Goal: Check status

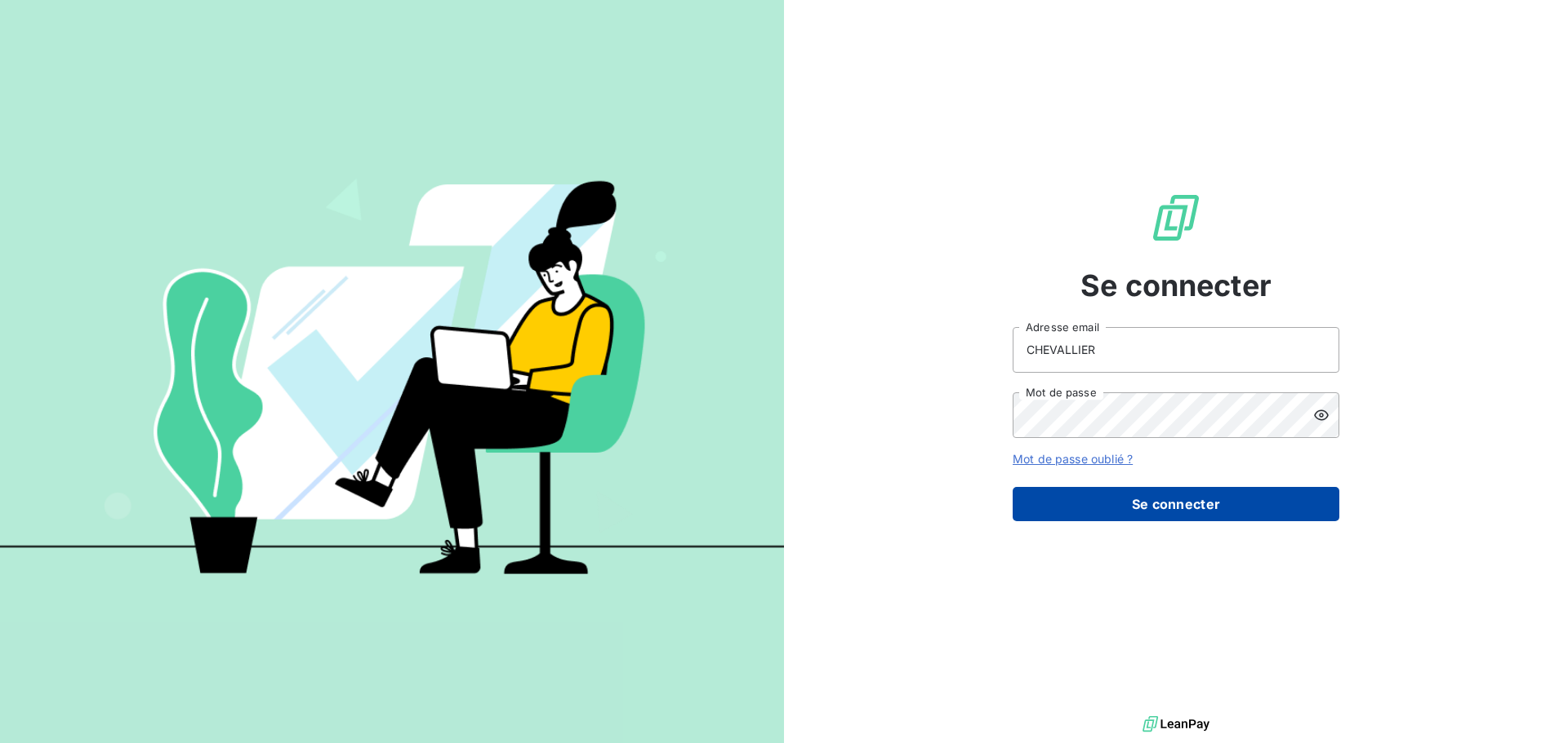
click at [1177, 499] on button "Se connecter" at bounding box center [1176, 504] width 326 height 34
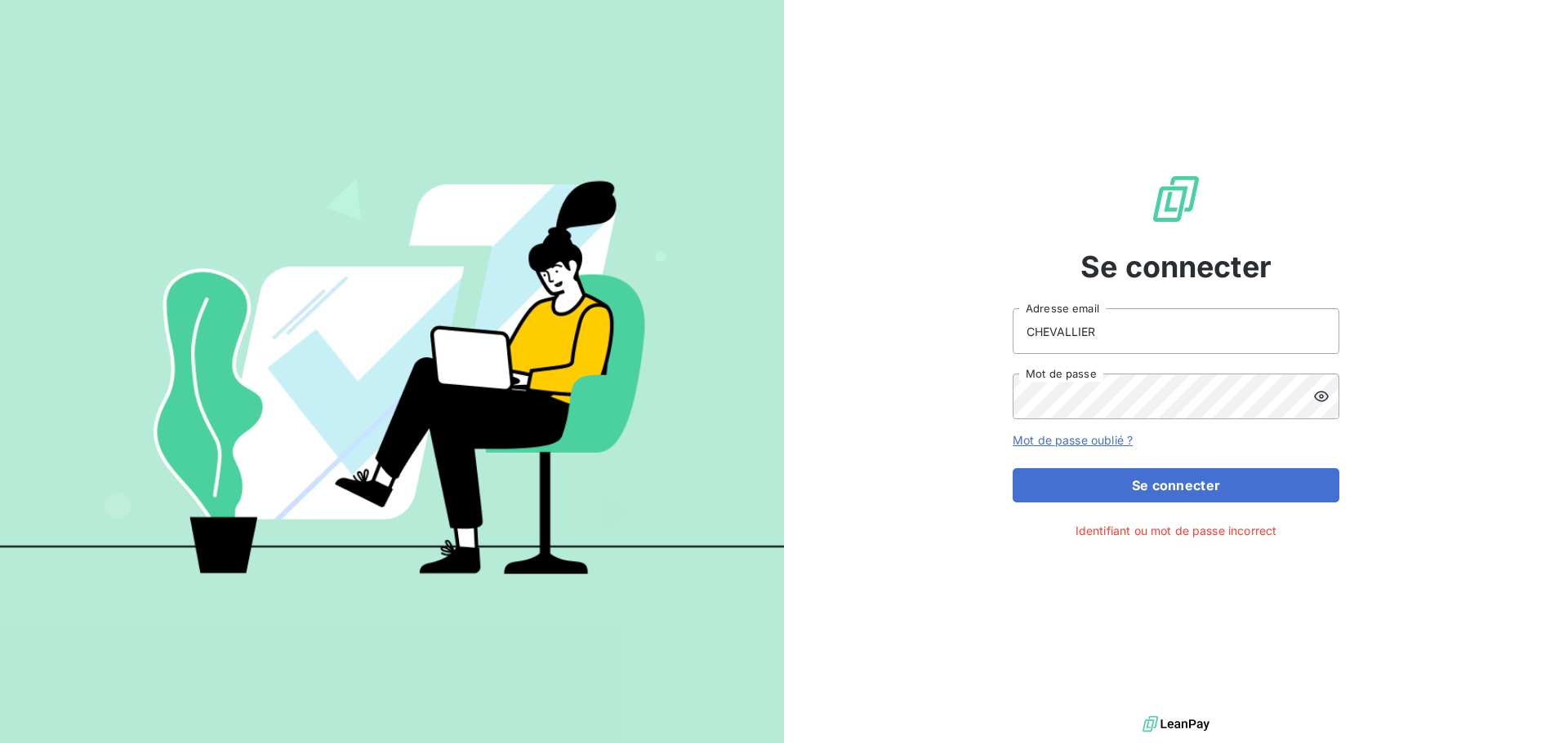
click at [1328, 394] on icon at bounding box center [1320, 396] width 16 height 16
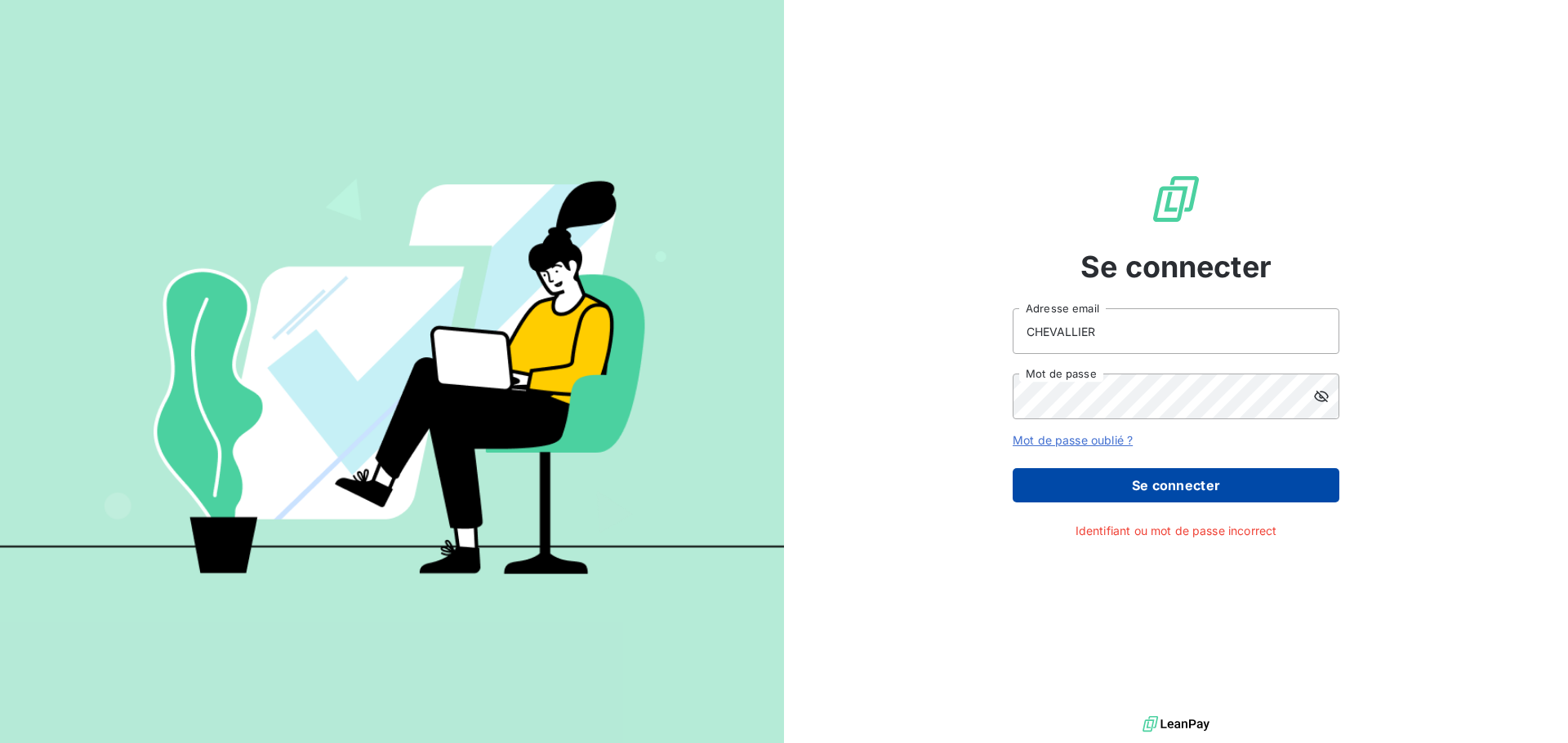
click at [1074, 484] on button "Se connecter" at bounding box center [1176, 485] width 326 height 34
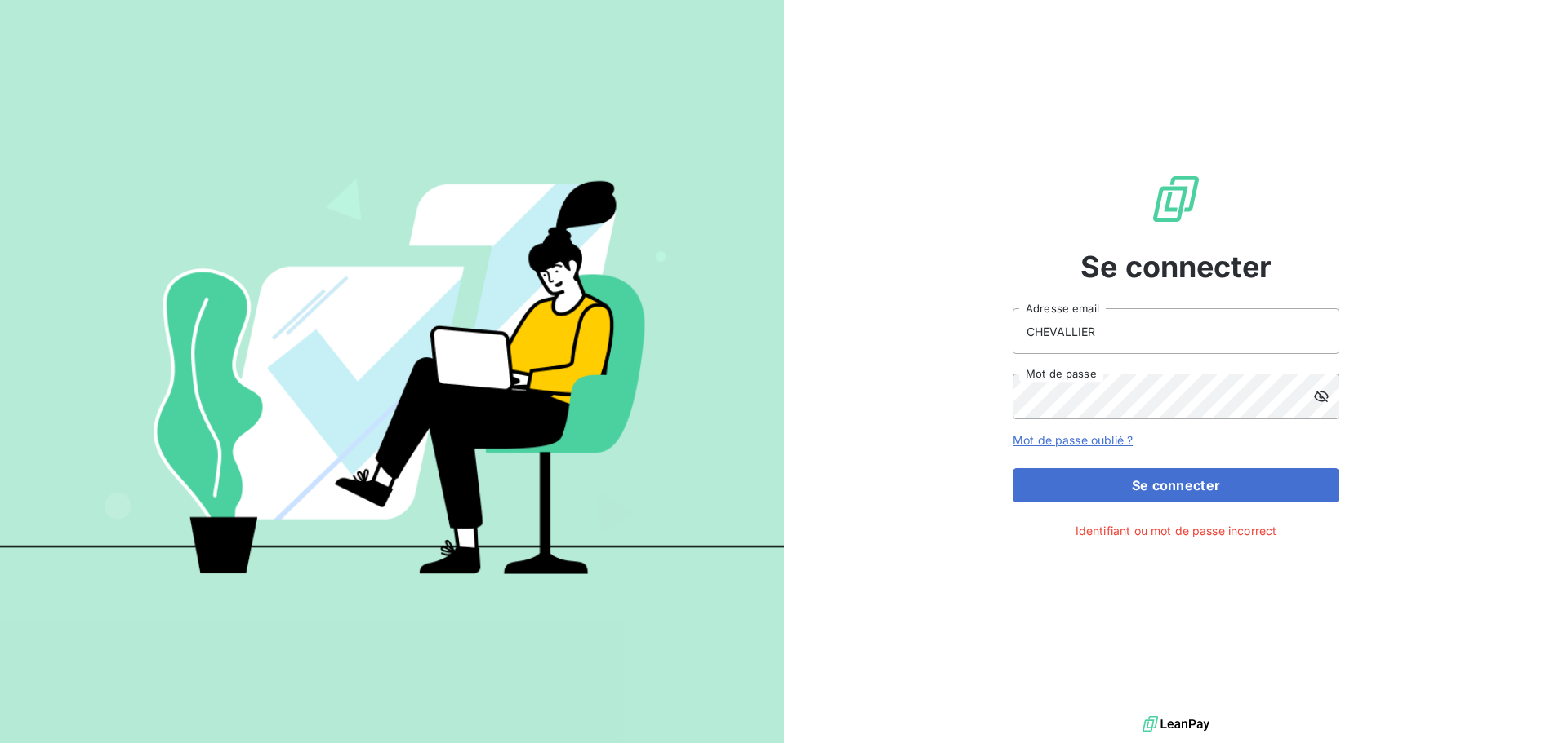
click at [1322, 395] on icon at bounding box center [1320, 396] width 16 height 16
click at [1322, 395] on icon at bounding box center [1320, 397] width 15 height 10
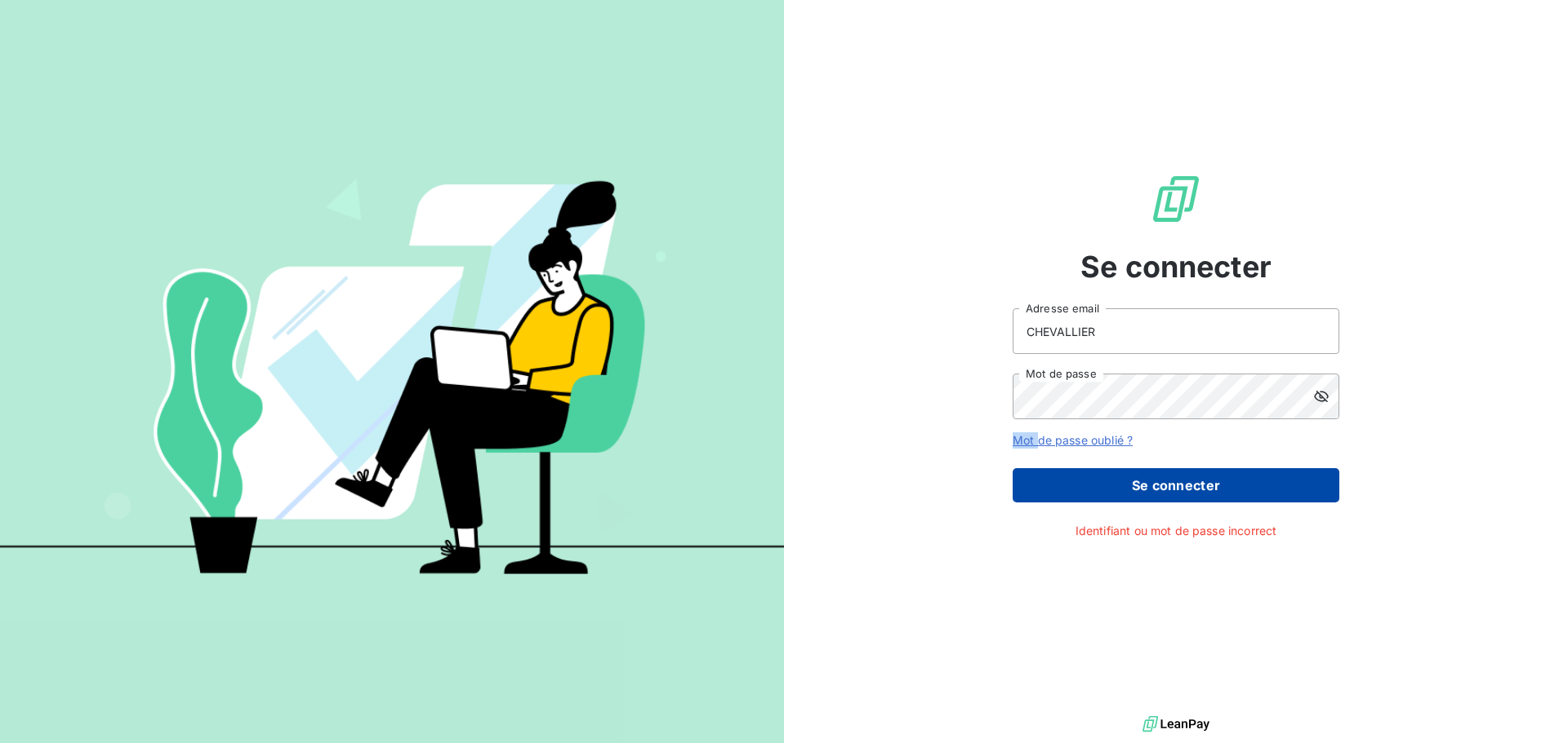
click at [1119, 483] on button "Se connecter" at bounding box center [1176, 485] width 326 height 34
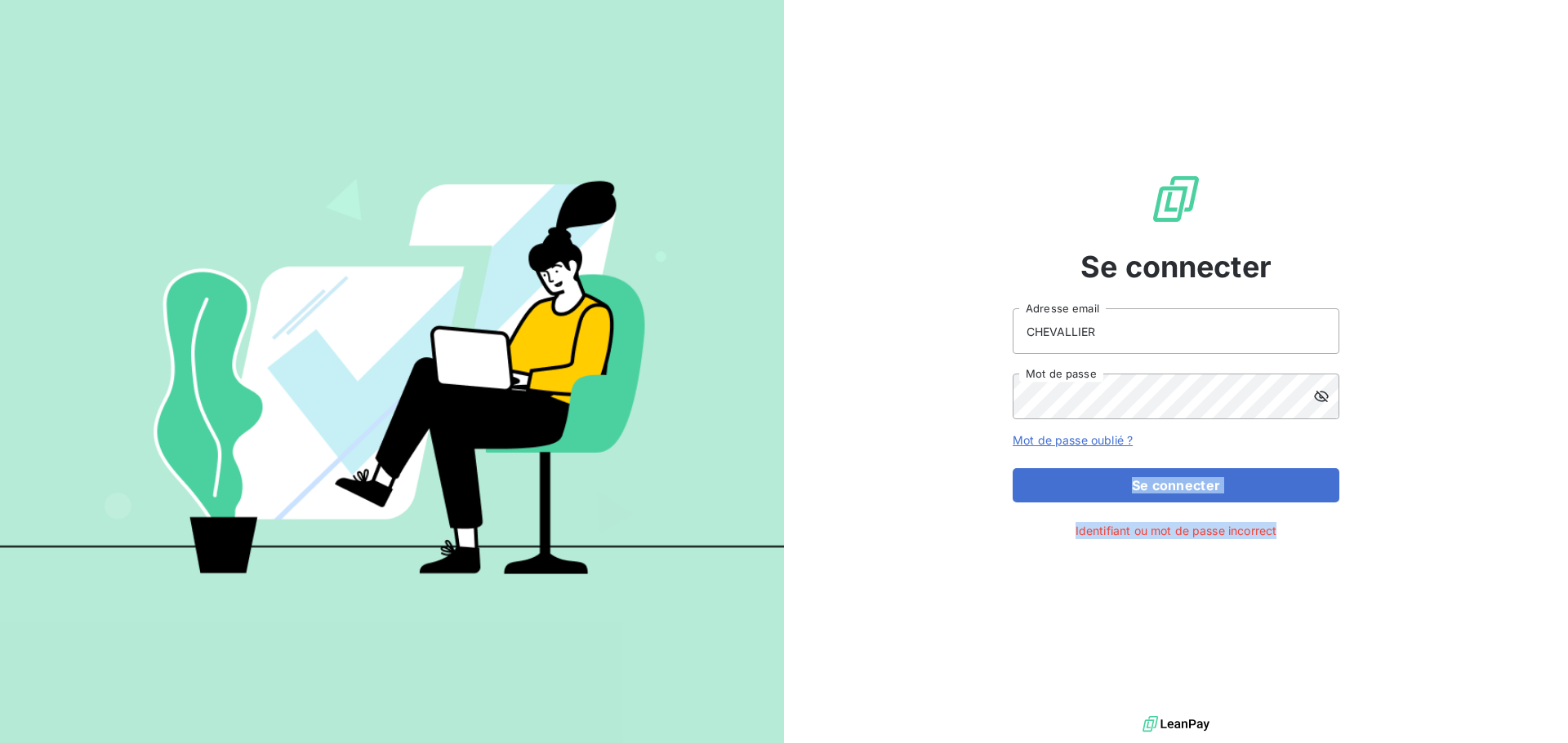
drag, startPoint x: 1279, startPoint y: 524, endPoint x: 984, endPoint y: 520, distance: 295.0
click at [984, 520] on div "Se connecter CHEVALLIER Adresse email Mot de passe Mot de passe oublié ? Se con…" at bounding box center [1175, 356] width 784 height 712
click at [942, 616] on div "Se connecter CHEVALLIER Adresse email Mot de passe Mot de passe oublié ? Se con…" at bounding box center [1175, 356] width 784 height 712
click at [1171, 318] on input "CHEVALLIER" at bounding box center [1176, 331] width 326 height 46
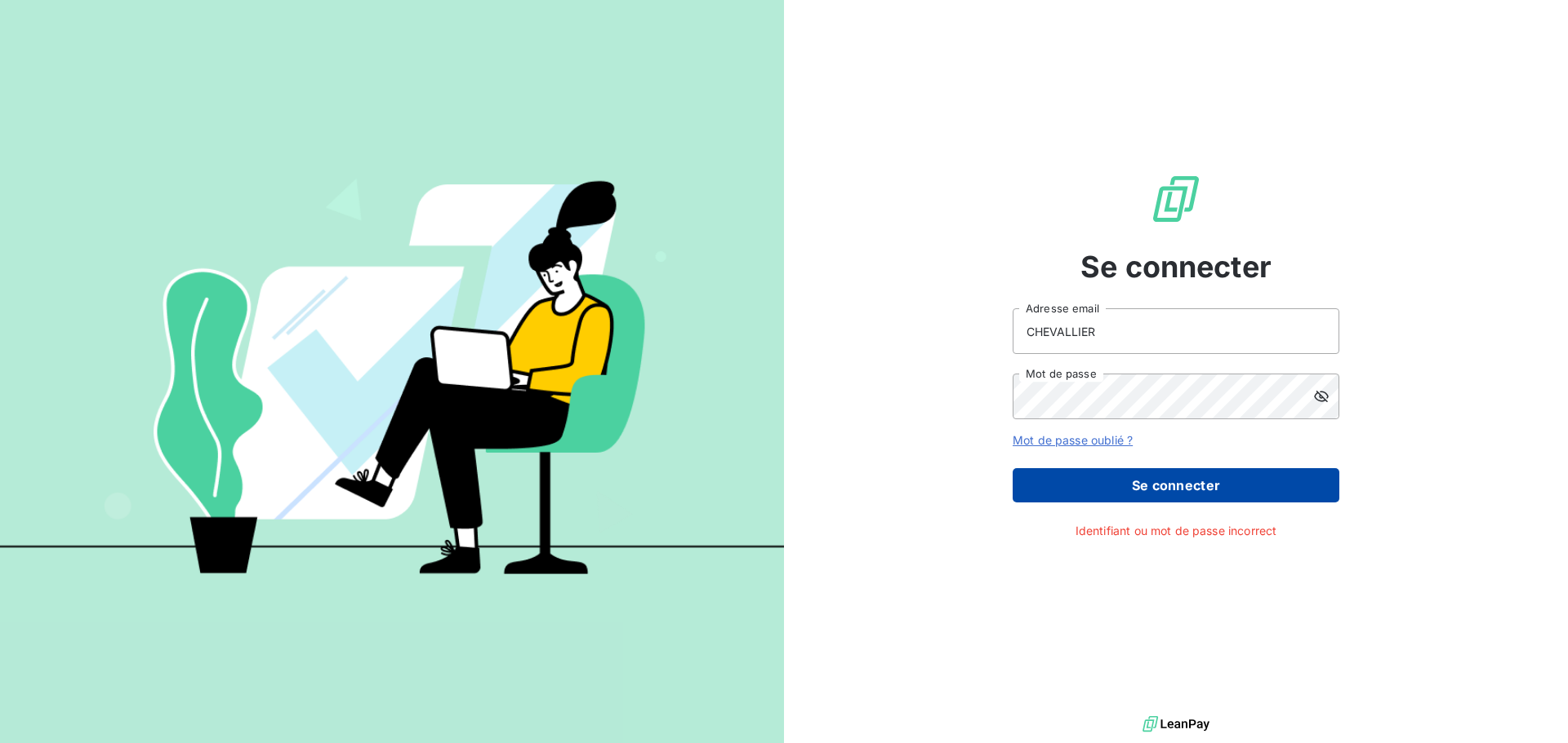
drag, startPoint x: 1446, startPoint y: 465, endPoint x: 1194, endPoint y: 479, distance: 252.4
click at [1447, 465] on div "Se connecter CHEVALLIER Adresse email Mot de passe Mot de passe oublié ? Se con…" at bounding box center [1175, 356] width 784 height 712
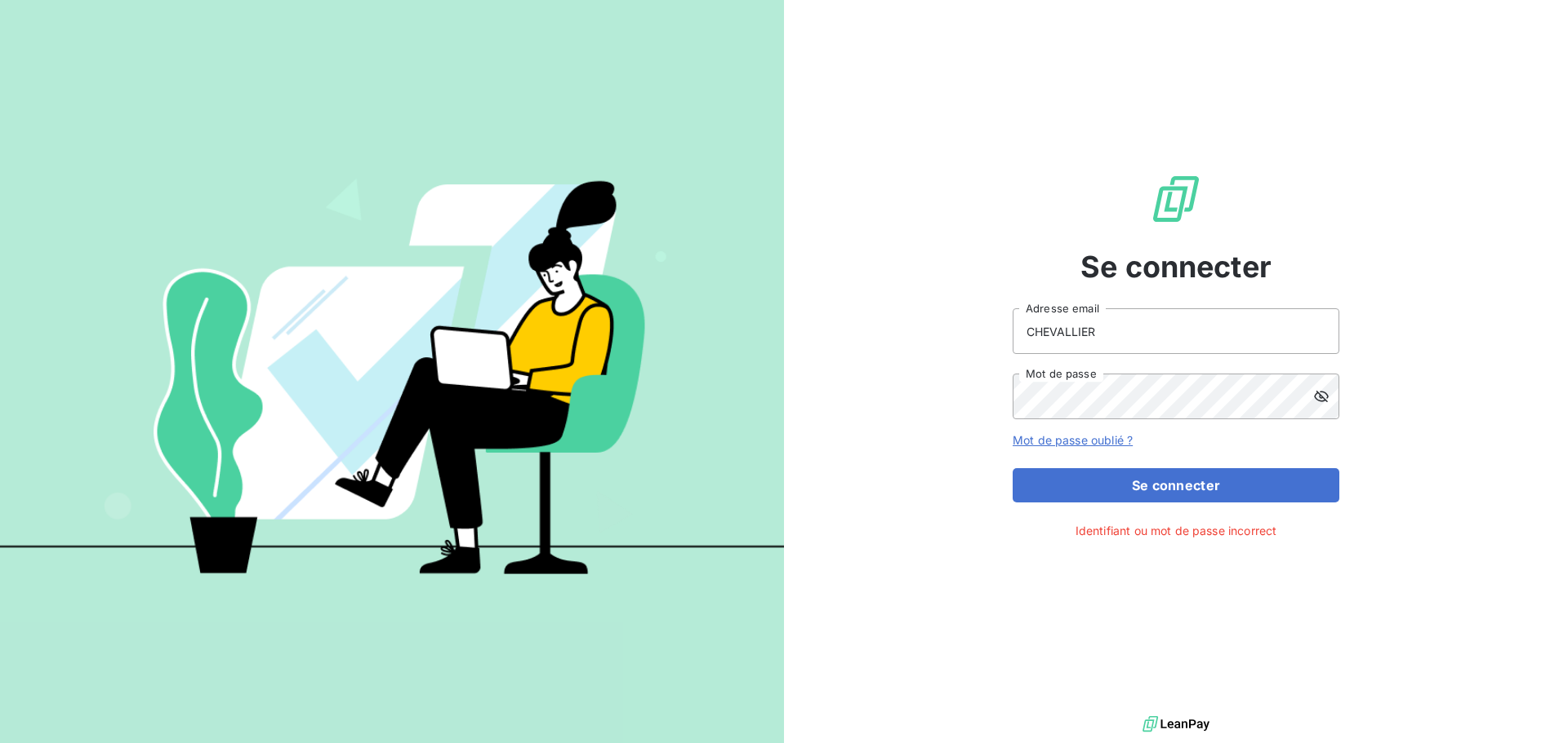
click at [1072, 448] on div "Mot de passe oublié ?" at bounding box center [1176, 440] width 326 height 16
click at [1081, 446] on link "Mot de passe oublié ?" at bounding box center [1072, 440] width 120 height 14
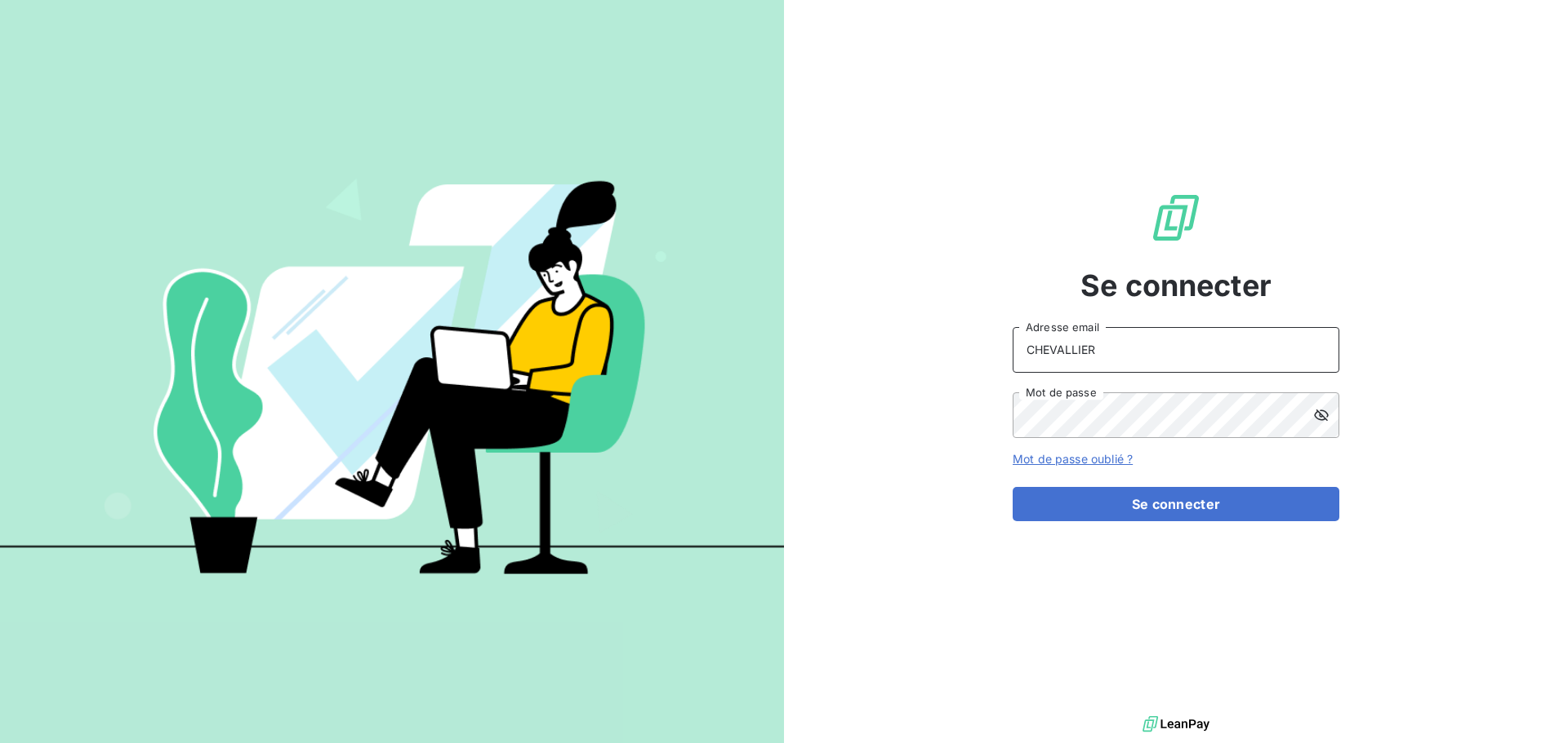
drag, startPoint x: 1105, startPoint y: 350, endPoint x: 925, endPoint y: 351, distance: 180.0
click at [925, 351] on div "Se connecter CHEVALLIER Adresse email Mot de passe Mot de passe oublié ? Se con…" at bounding box center [1175, 356] width 784 height 712
type input "[EMAIL_ADDRESS][PERSON_NAME][DOMAIN_NAME]"
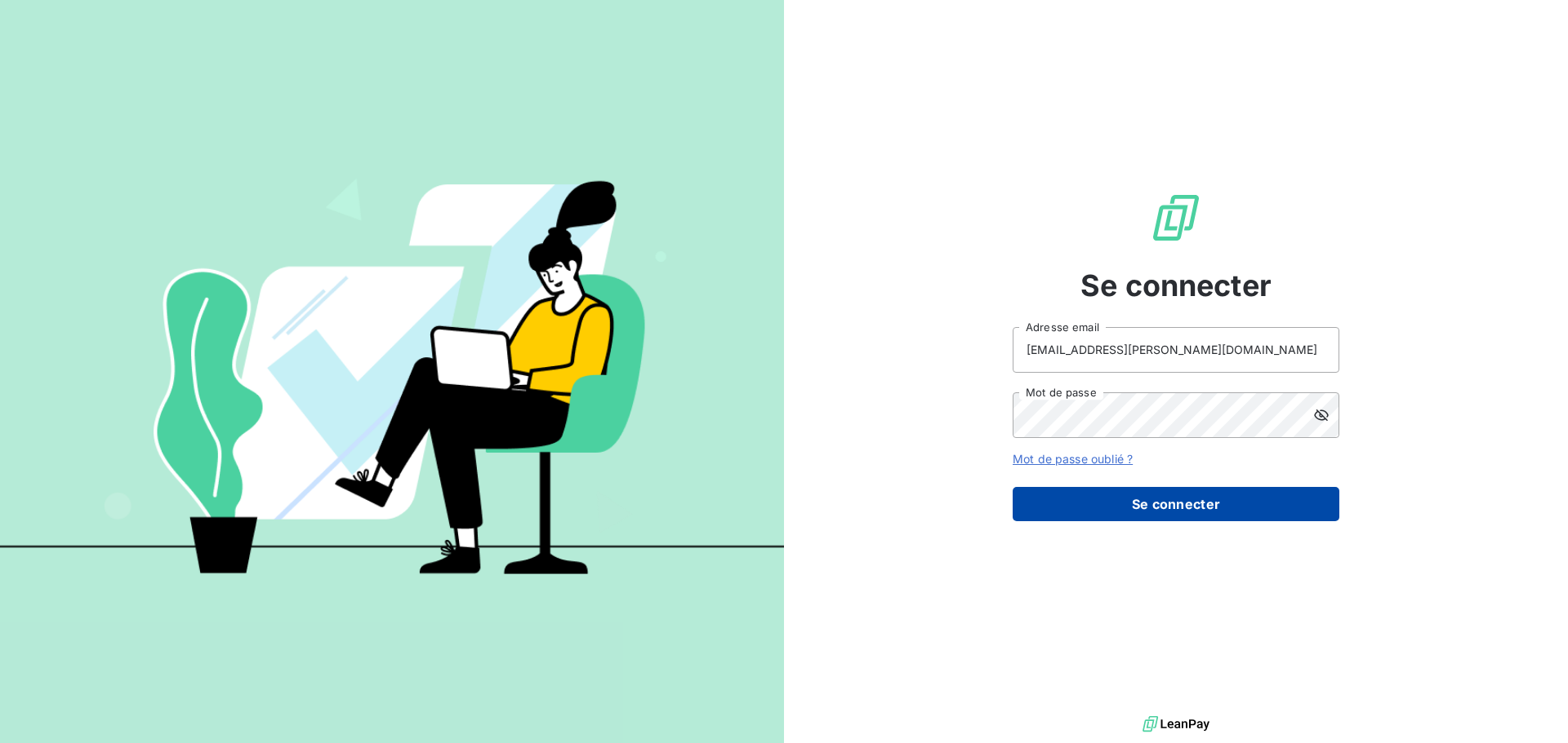
click at [1184, 495] on button "Se connecter" at bounding box center [1176, 504] width 326 height 34
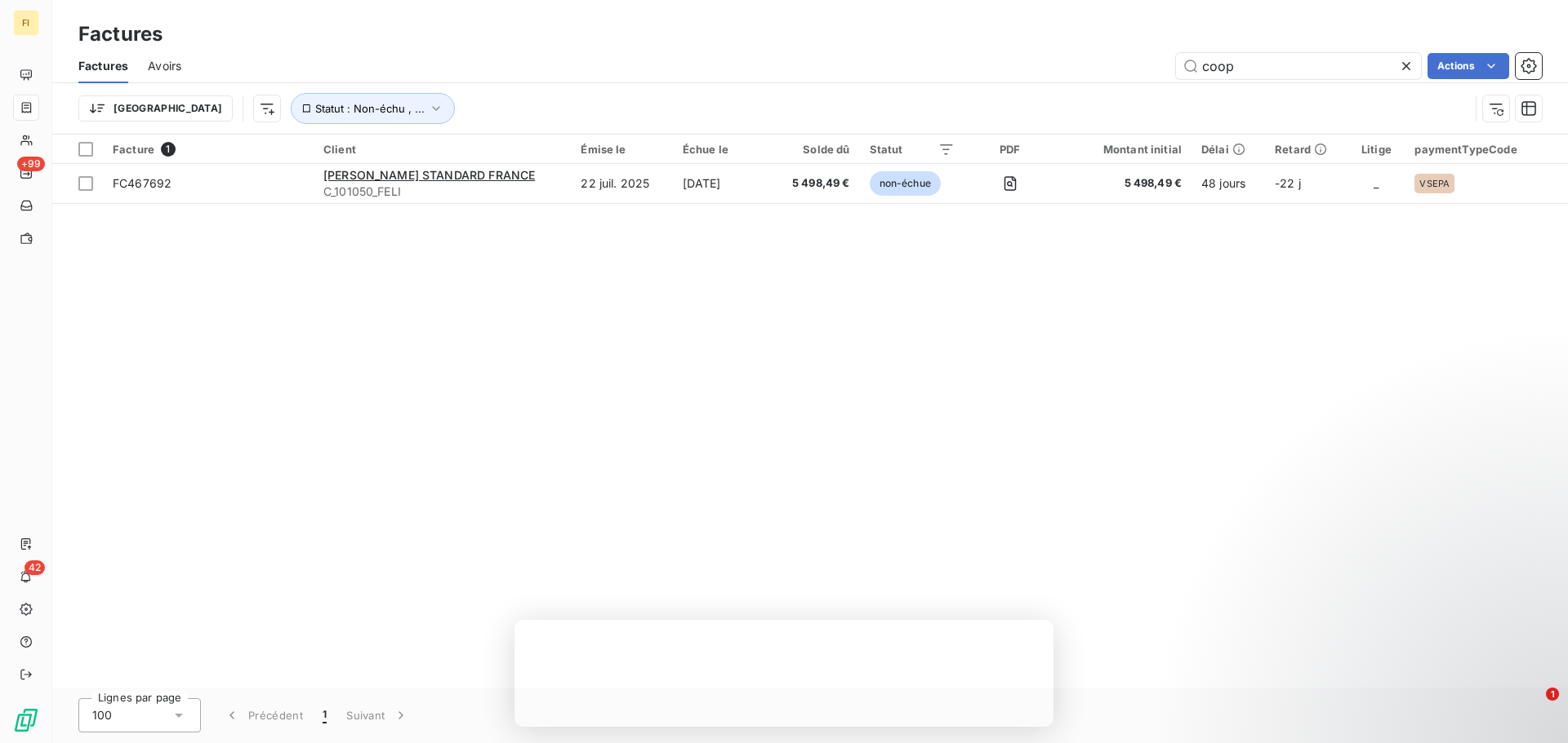
click at [1407, 68] on icon at bounding box center [1407, 67] width 9 height 9
click at [1314, 68] on input "text" at bounding box center [1298, 66] width 245 height 26
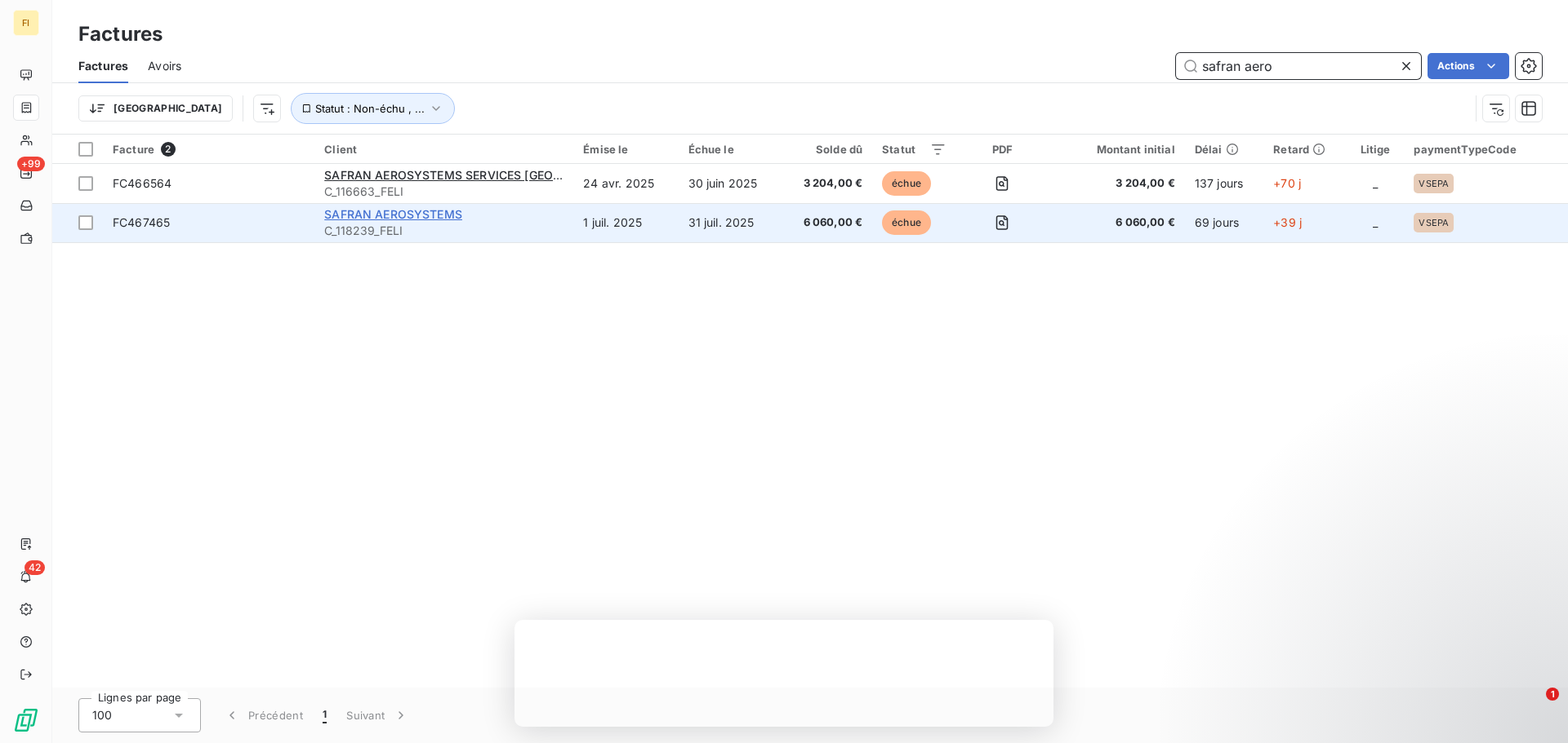
type input "safran aero"
click at [416, 219] on span "SAFRAN AEROSYSTEMS" at bounding box center [392, 214] width 138 height 14
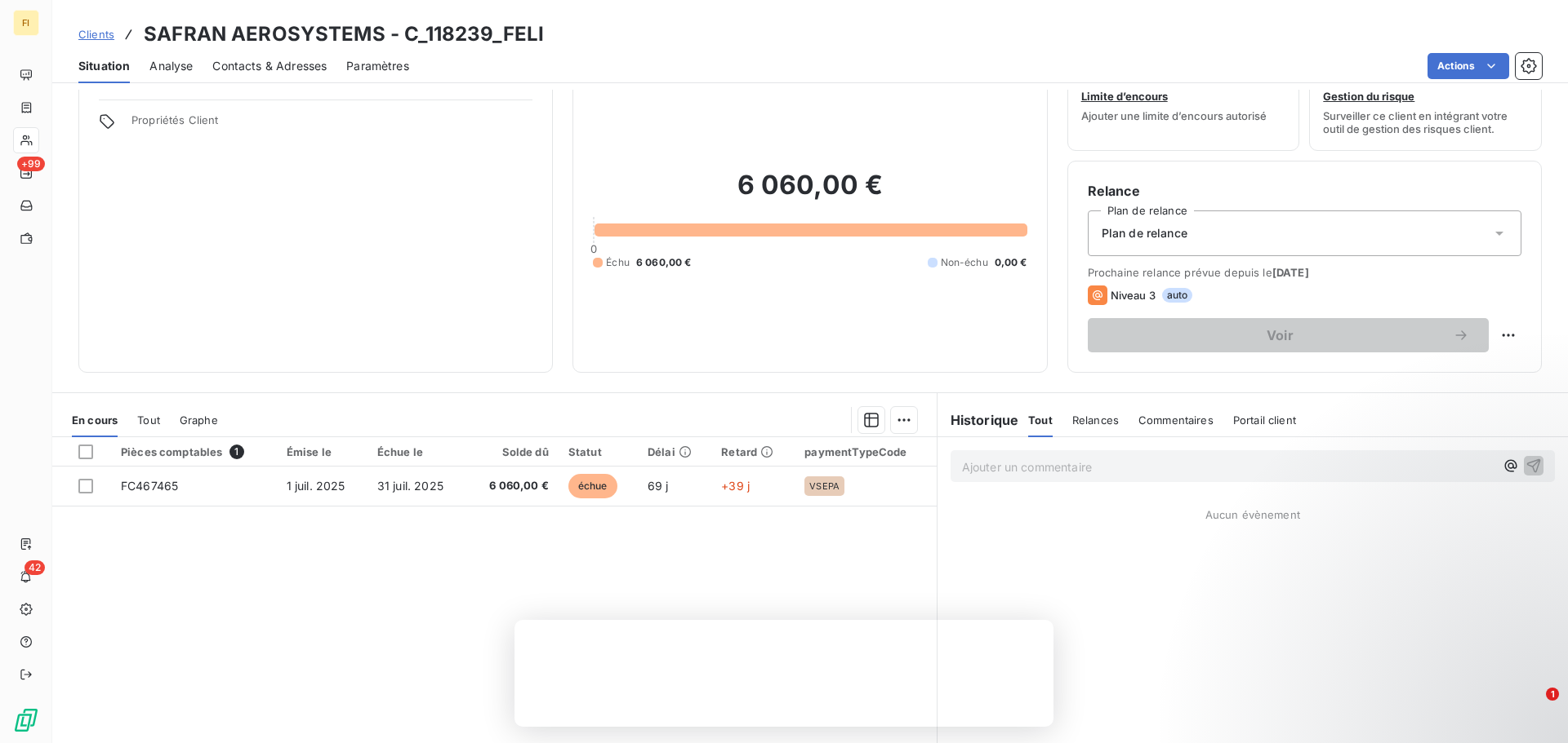
scroll to position [82, 0]
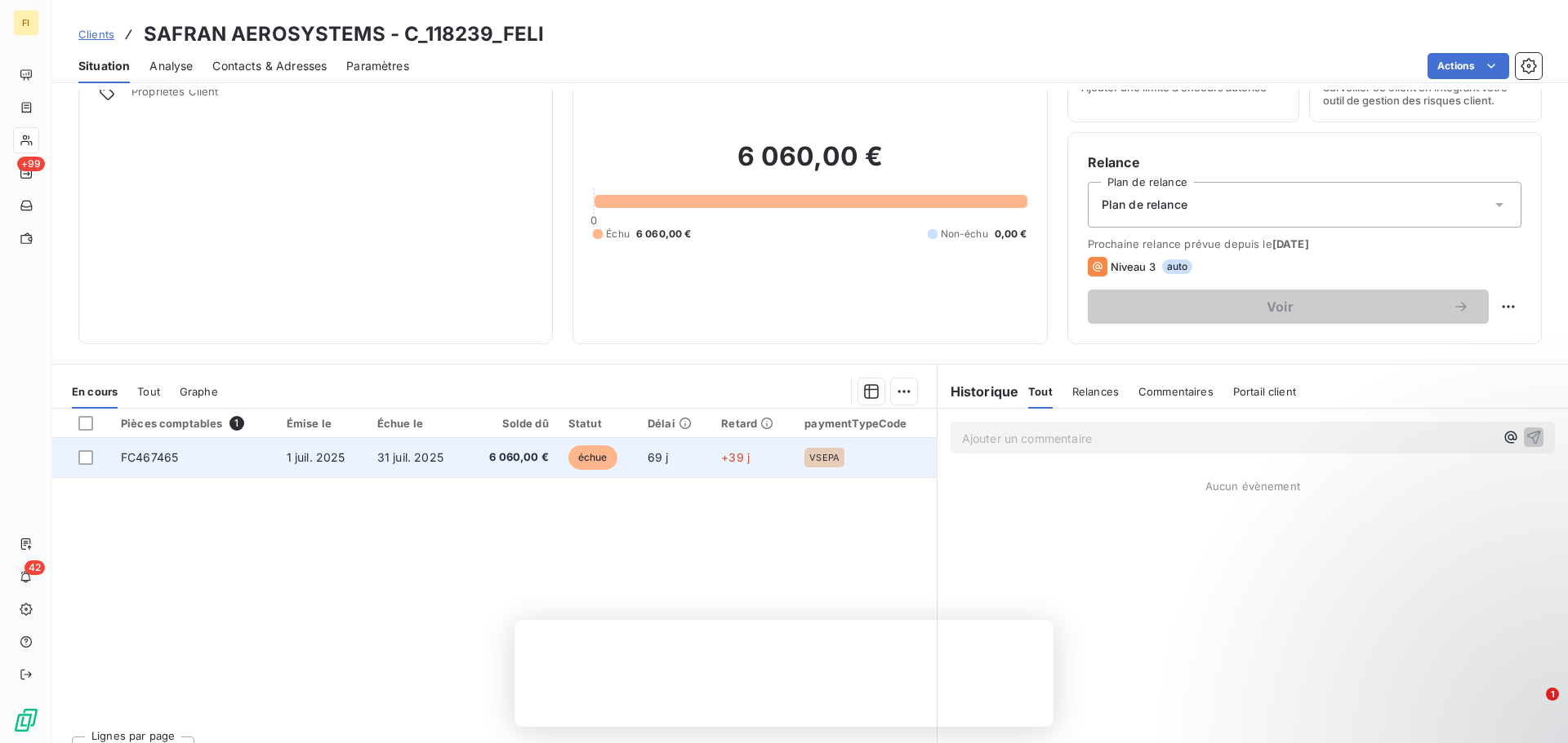
click at [183, 467] on td "FC467465" at bounding box center [194, 458] width 166 height 39
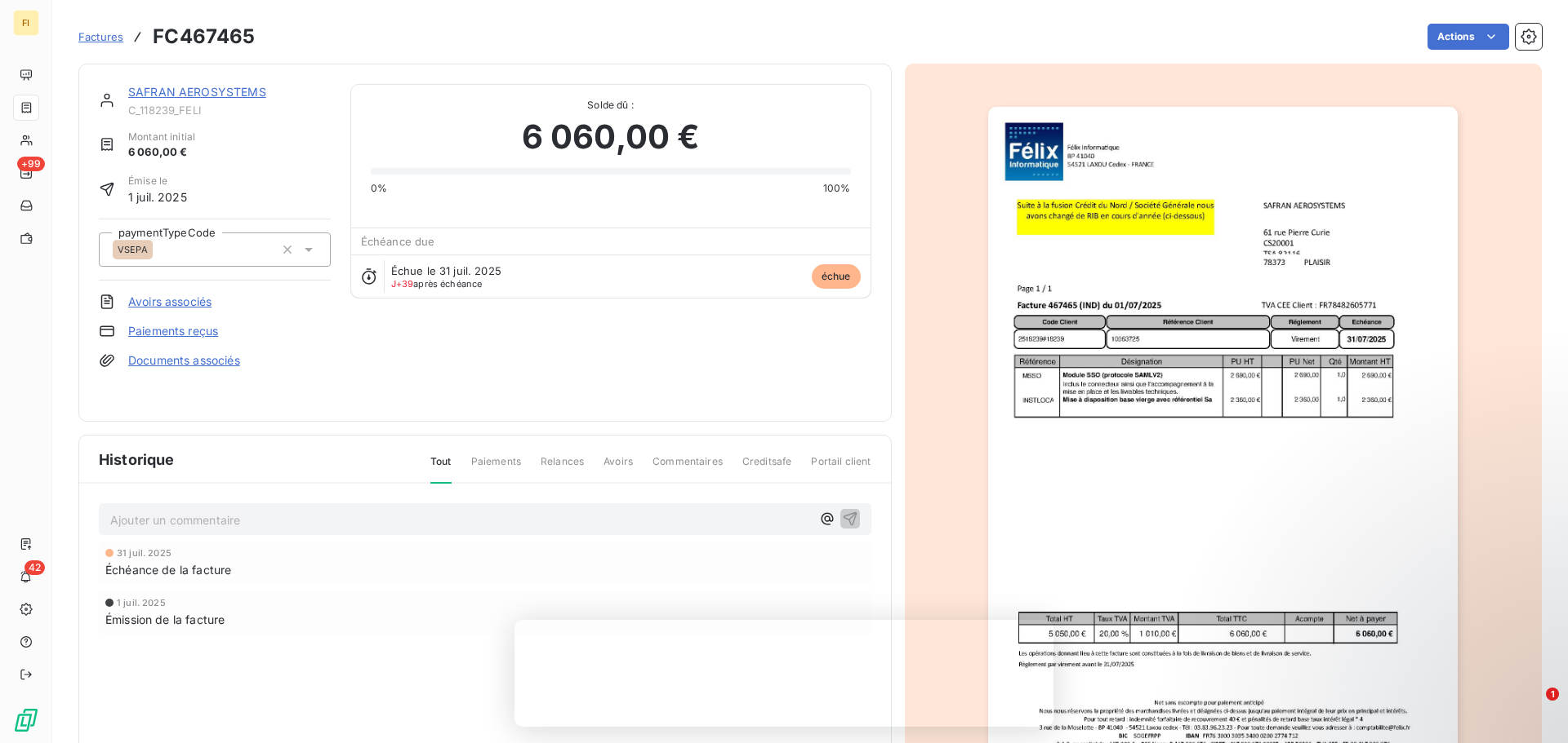
click at [678, 380] on div "SAFRAN AEROSYSTEMS C_118239_FELI Montant initial 6 060,00 € Émise le 1 juil. 20…" at bounding box center [485, 243] width 772 height 318
click at [1176, 285] on img "button" at bounding box center [1222, 439] width 469 height 664
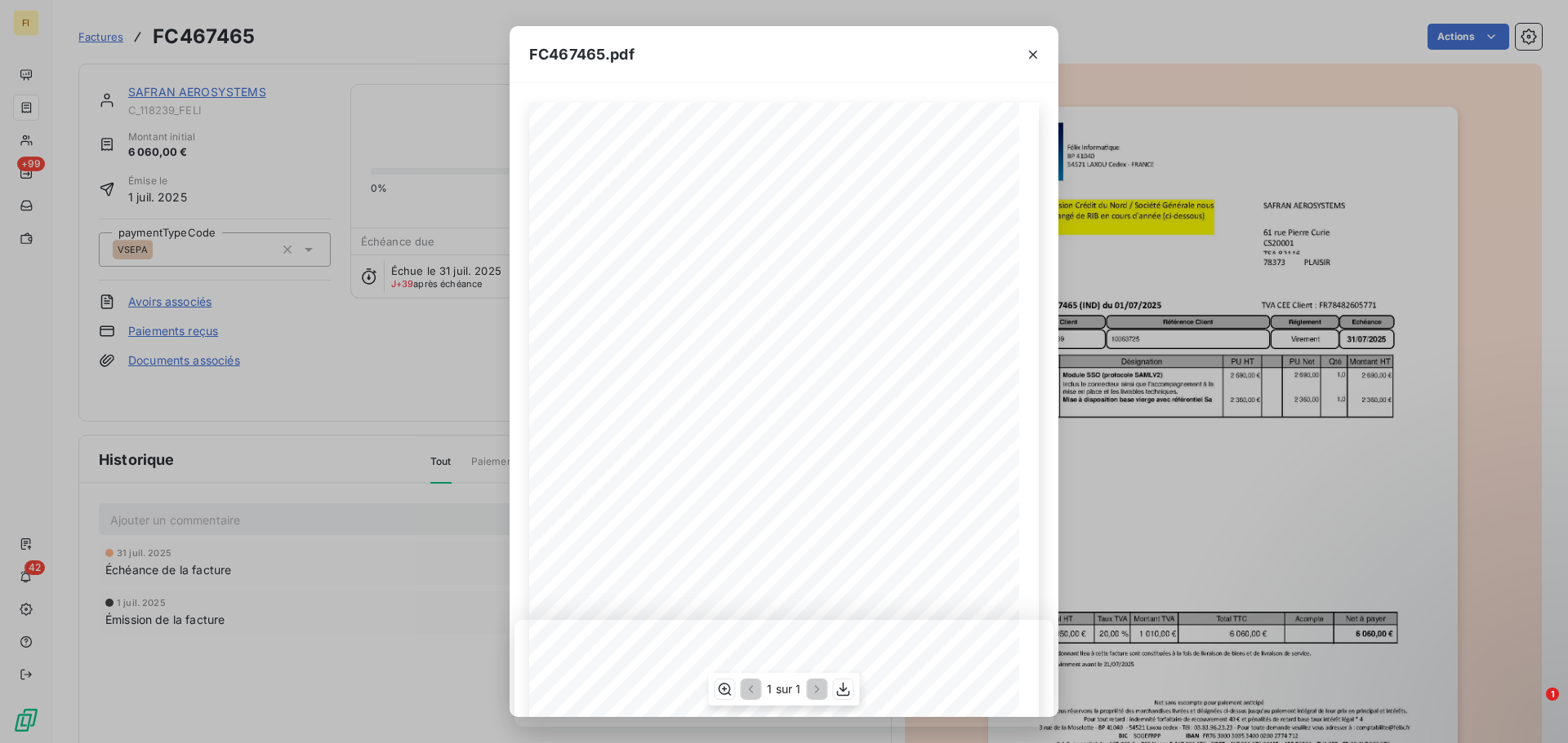
click at [677, 348] on span "10063725" at bounding box center [683, 344] width 32 height 7
click at [1020, 50] on button "button" at bounding box center [1032, 55] width 26 height 26
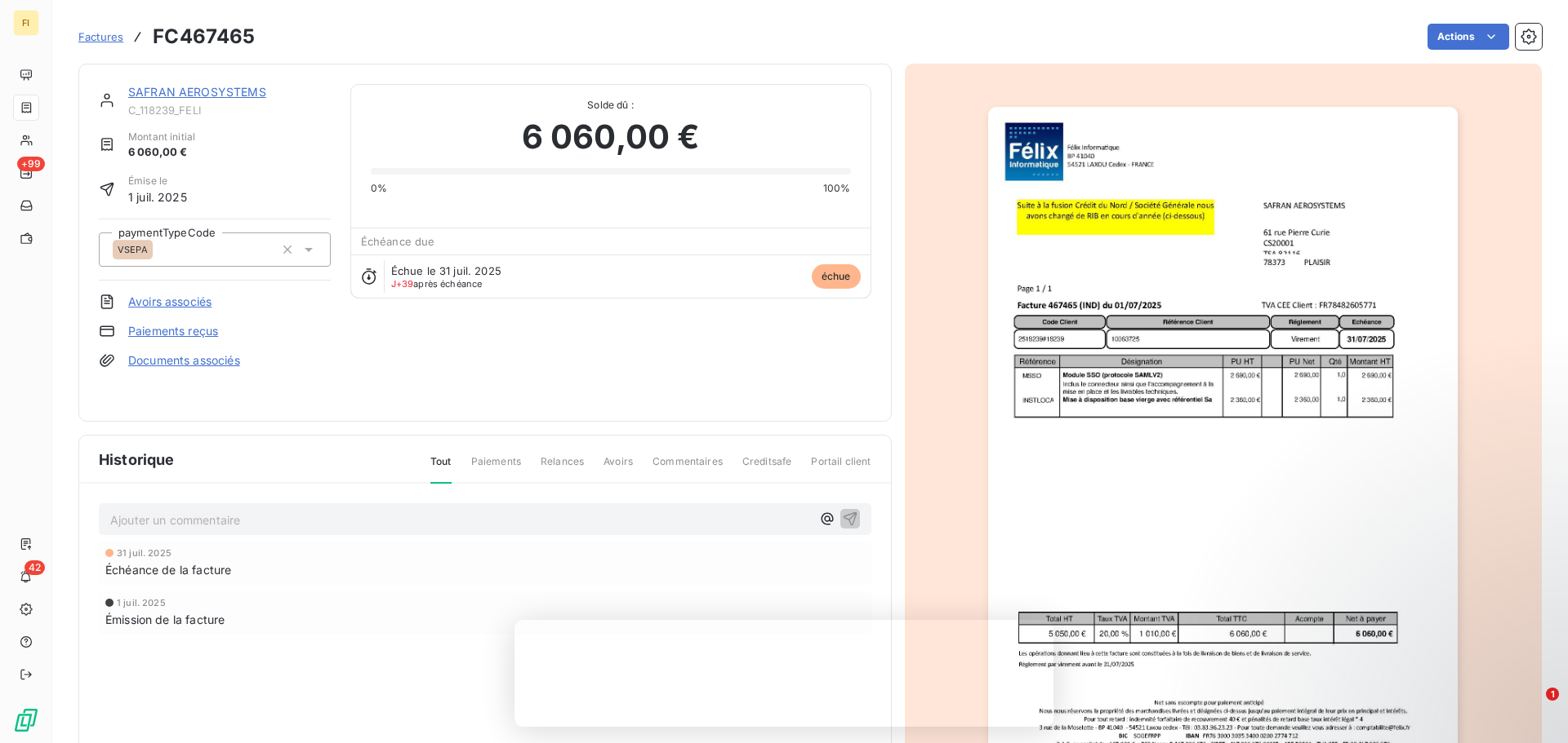
click at [151, 338] on link "Paiements reçus" at bounding box center [173, 331] width 90 height 16
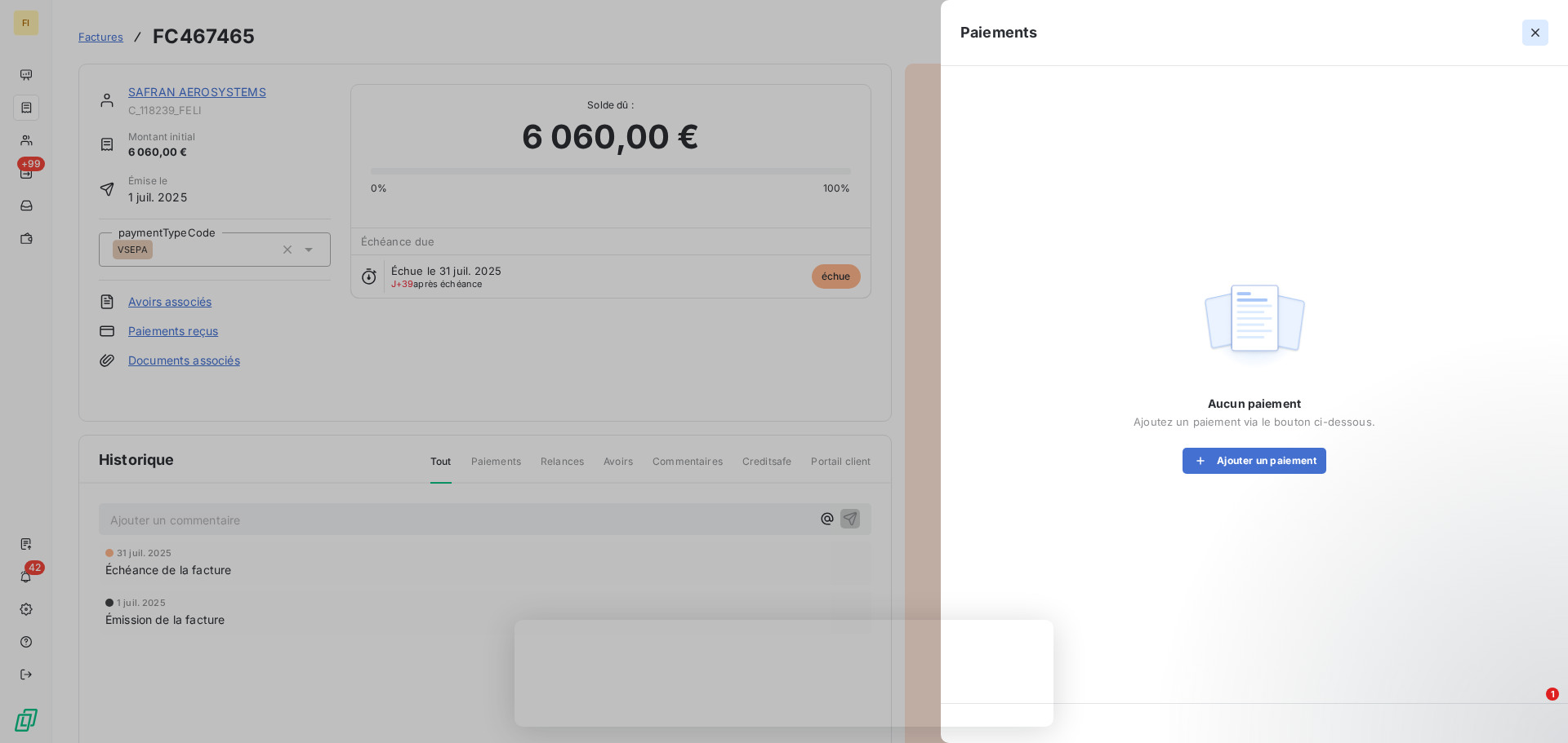
click at [1539, 32] on icon "button" at bounding box center [1535, 32] width 16 height 16
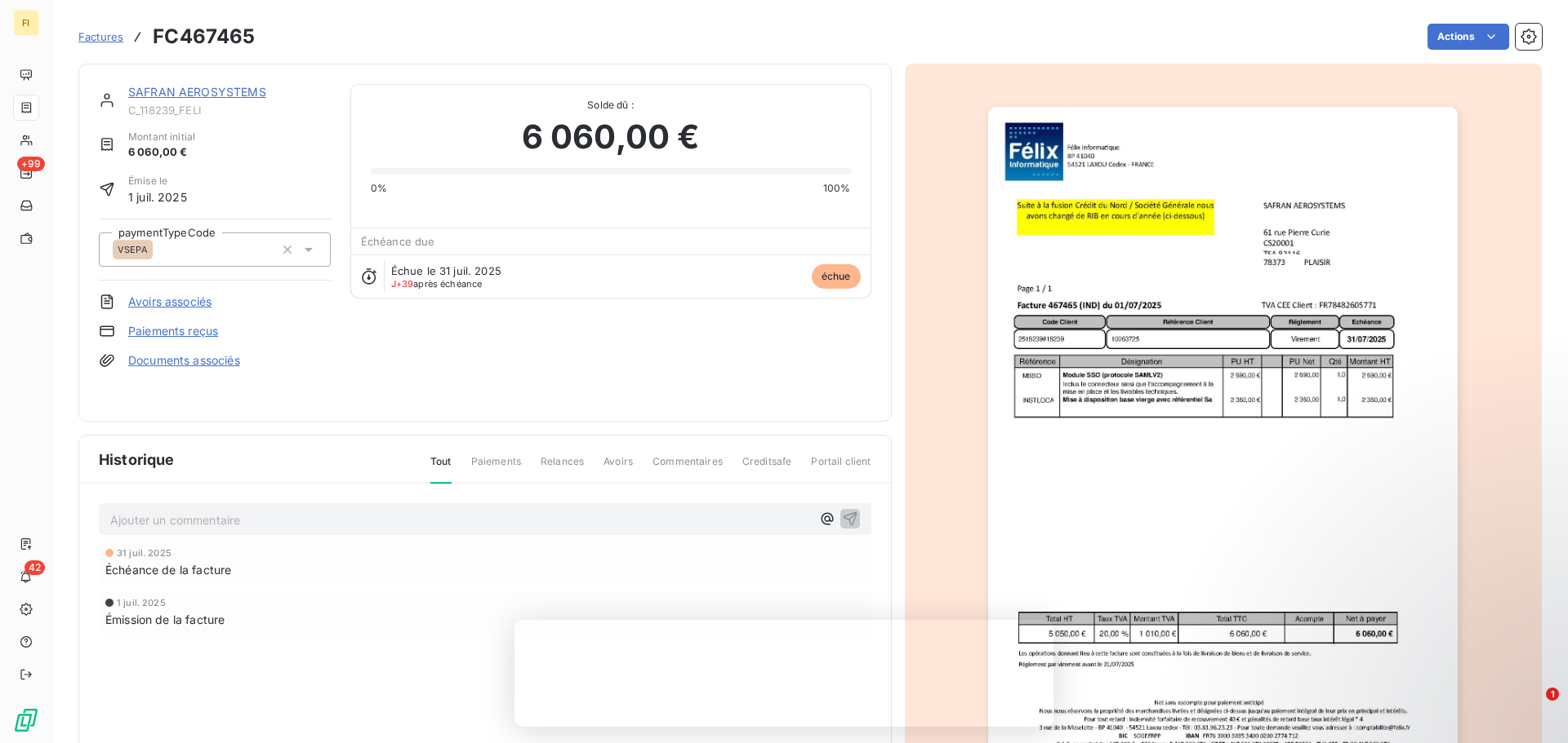
click at [455, 373] on div "SAFRAN AEROSYSTEMS C_118239_FELI Montant initial 6 060,00 € Émise le 1 juil. 20…" at bounding box center [485, 243] width 772 height 318
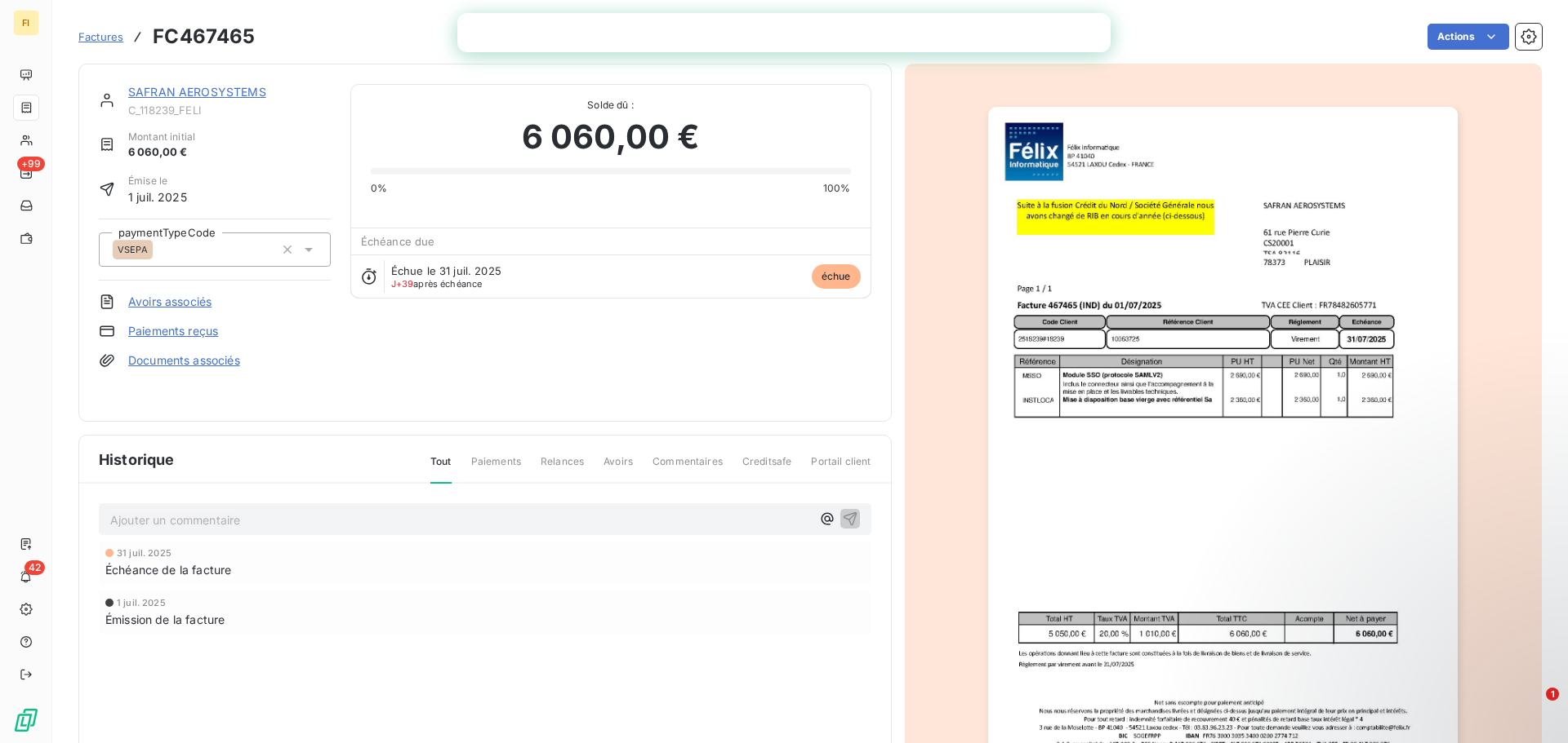
click at [502, 463] on span "Paiements" at bounding box center [496, 468] width 50 height 27
click at [492, 463] on span "Paiements" at bounding box center [496, 468] width 50 height 27
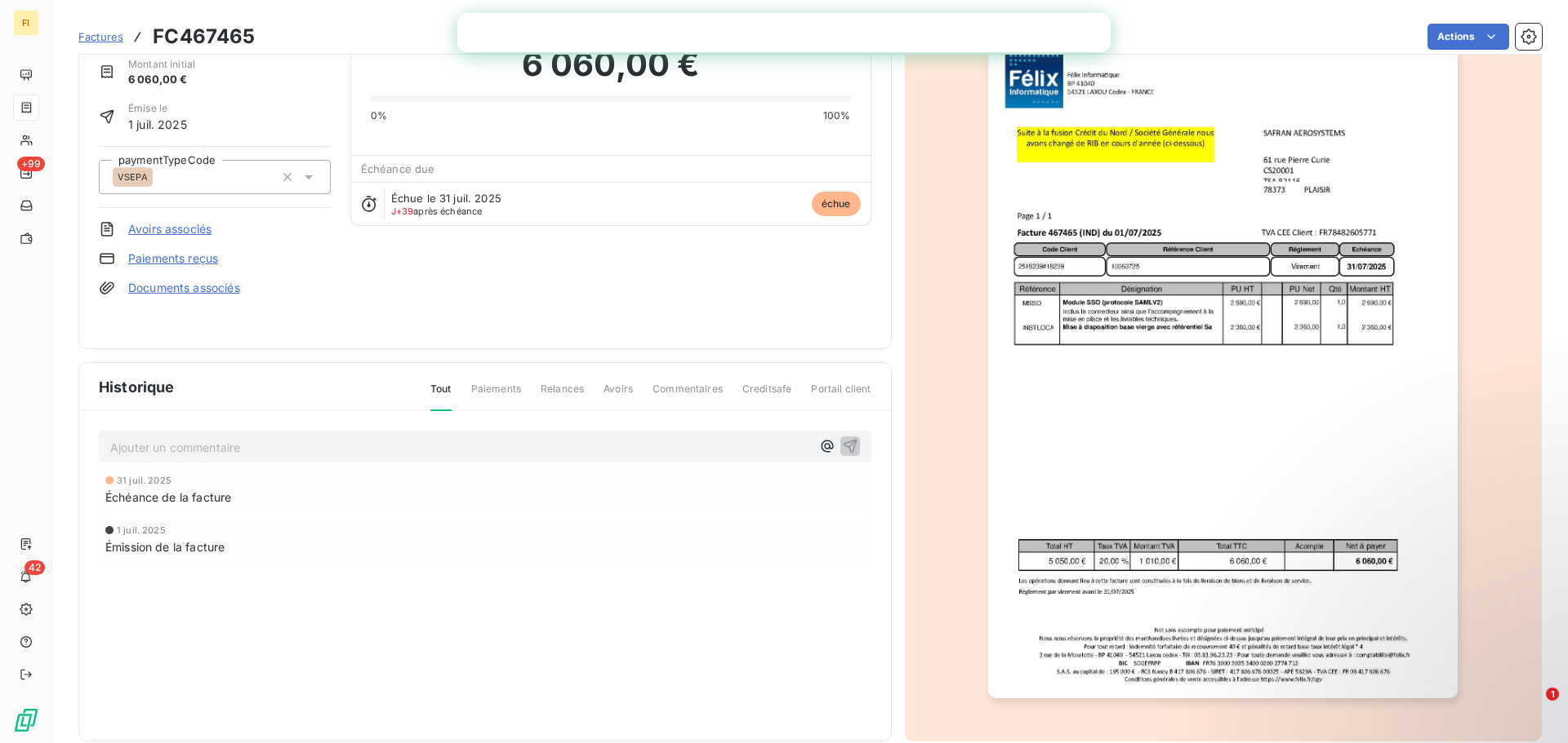
scroll to position [98, 0]
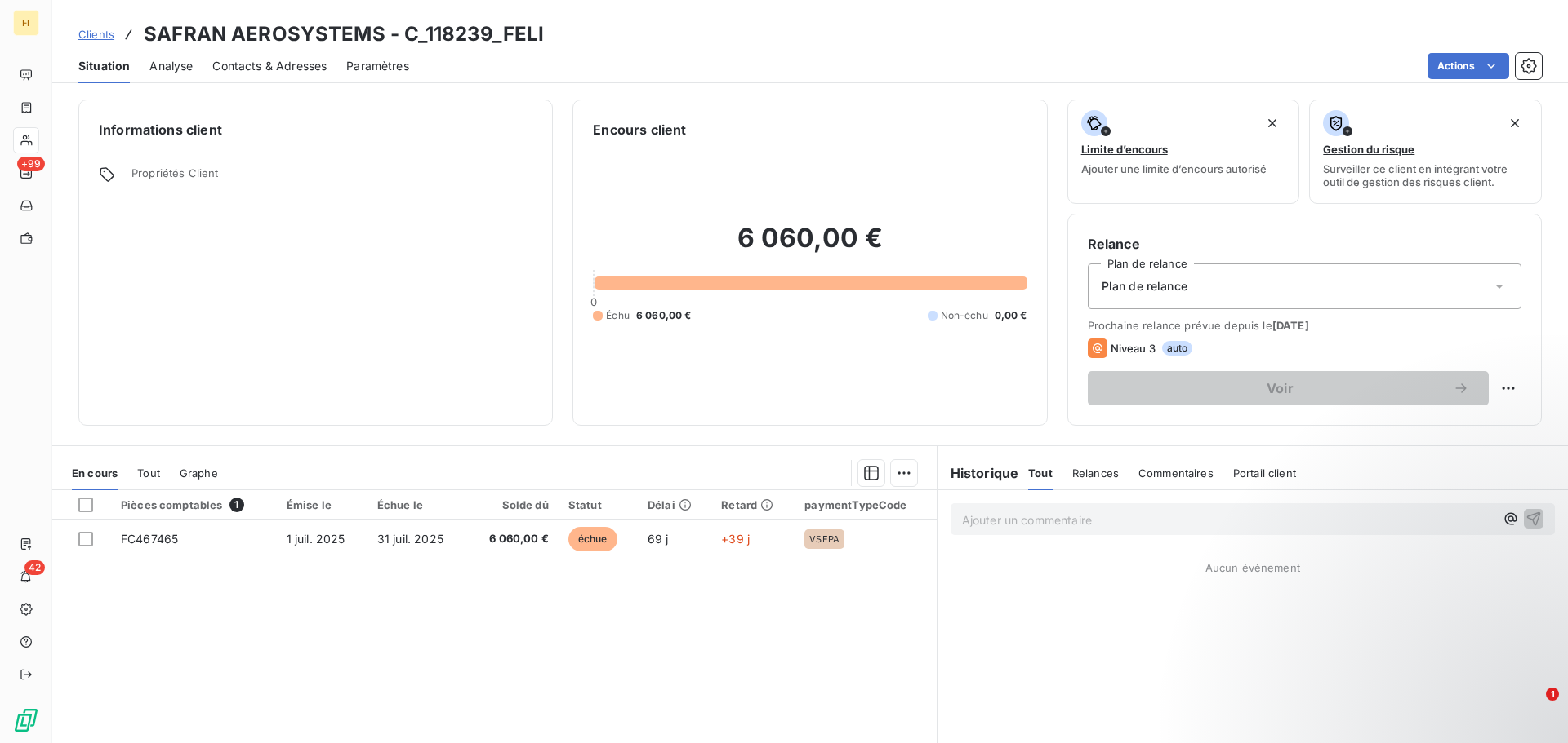
click at [425, 682] on div "Pièces comptables 1 Émise le Échue le Solde dû Statut Délai Retard paymentTypeC…" at bounding box center [494, 647] width 884 height 314
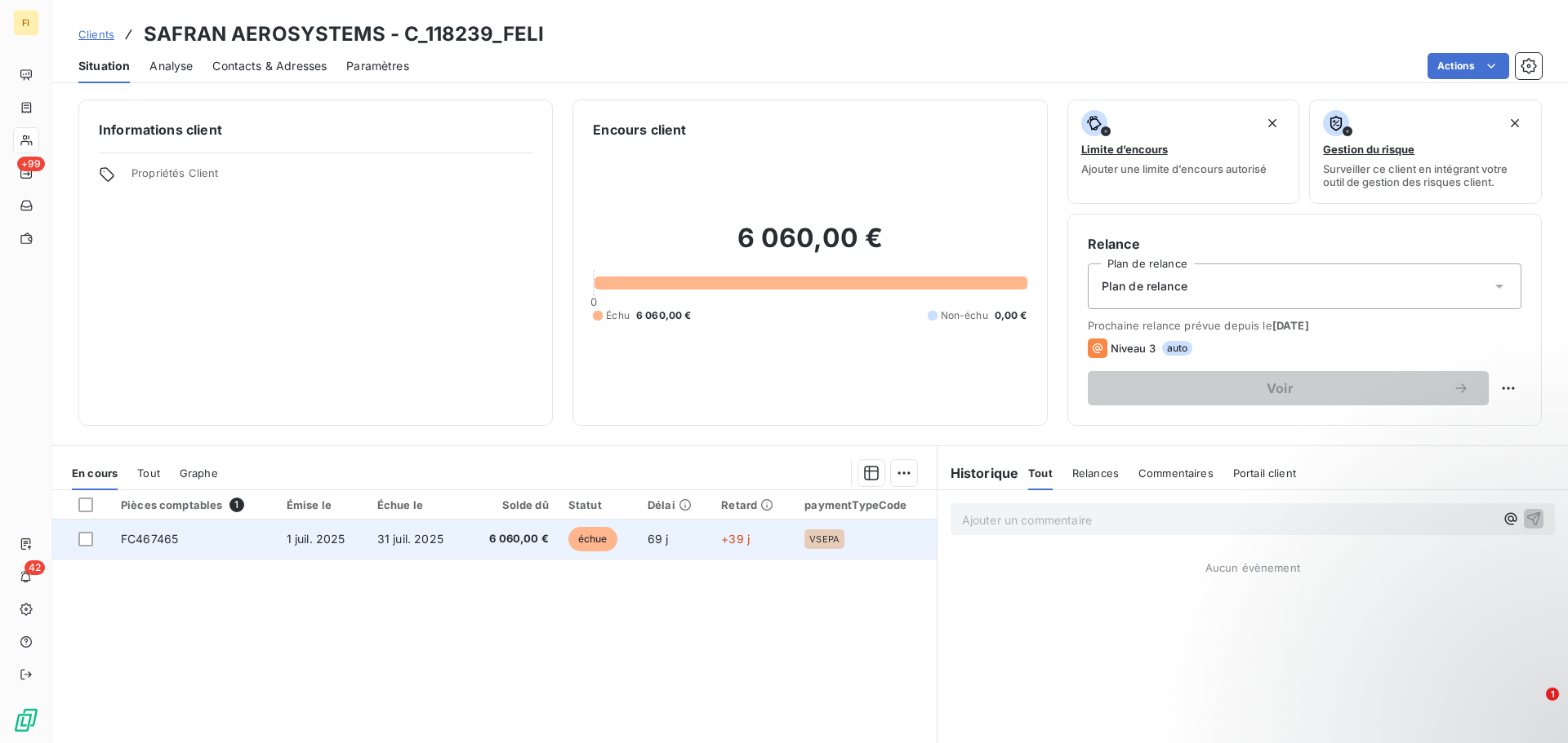
click at [164, 532] on span "FC467465" at bounding box center [149, 539] width 57 height 14
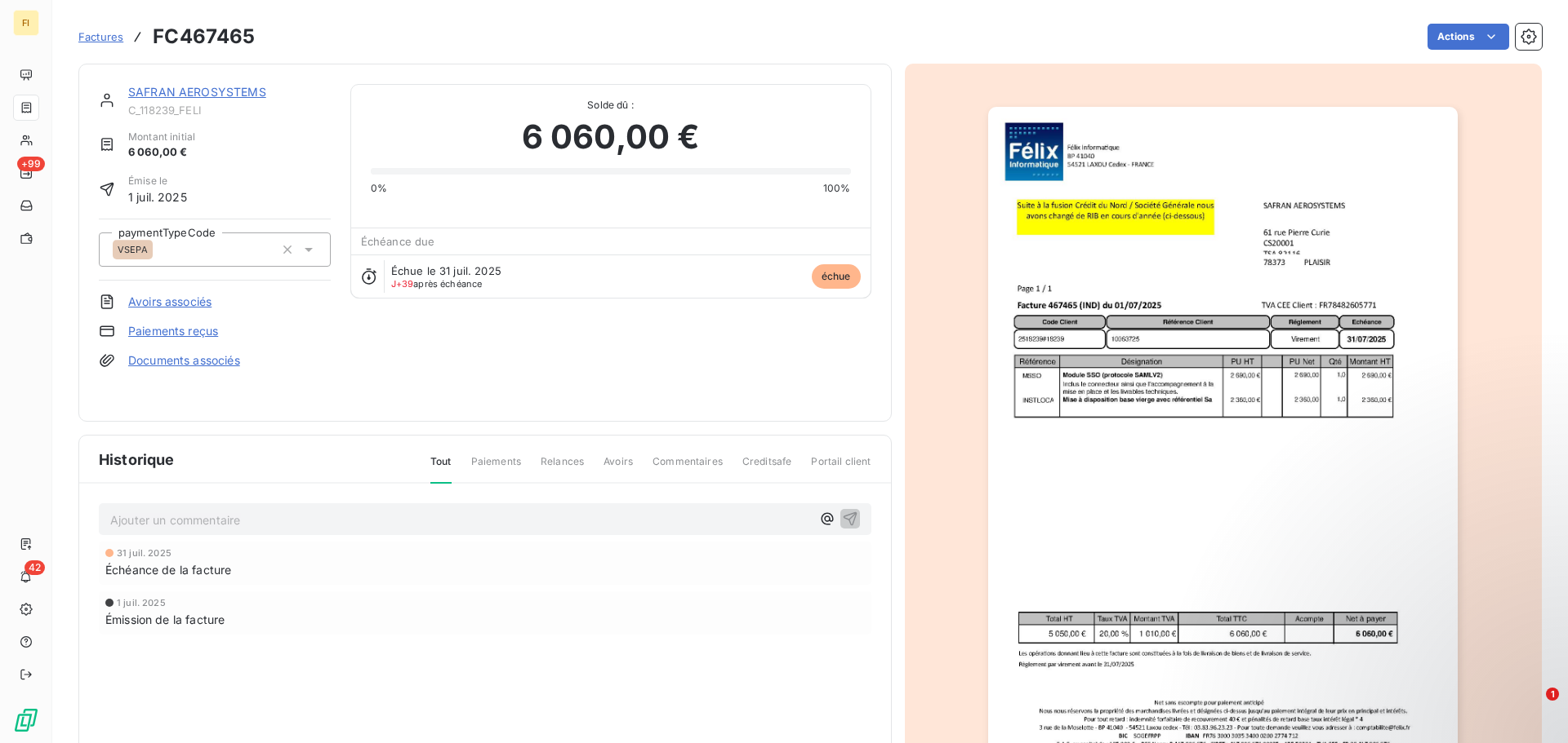
click at [477, 462] on span "Paiements" at bounding box center [496, 468] width 50 height 27
drag, startPoint x: 522, startPoint y: 462, endPoint x: 584, endPoint y: 462, distance: 62.0
click at [523, 462] on div "Tout Paiements Relances Avoirs Commentaires Creditsafe Portail client" at bounding box center [641, 468] width 461 height 27
click at [585, 462] on div "Tout Paiements Relances Avoirs Commentaires Creditsafe Portail client" at bounding box center [641, 468] width 461 height 27
click at [202, 333] on link "Paiements reçus" at bounding box center [173, 331] width 90 height 16
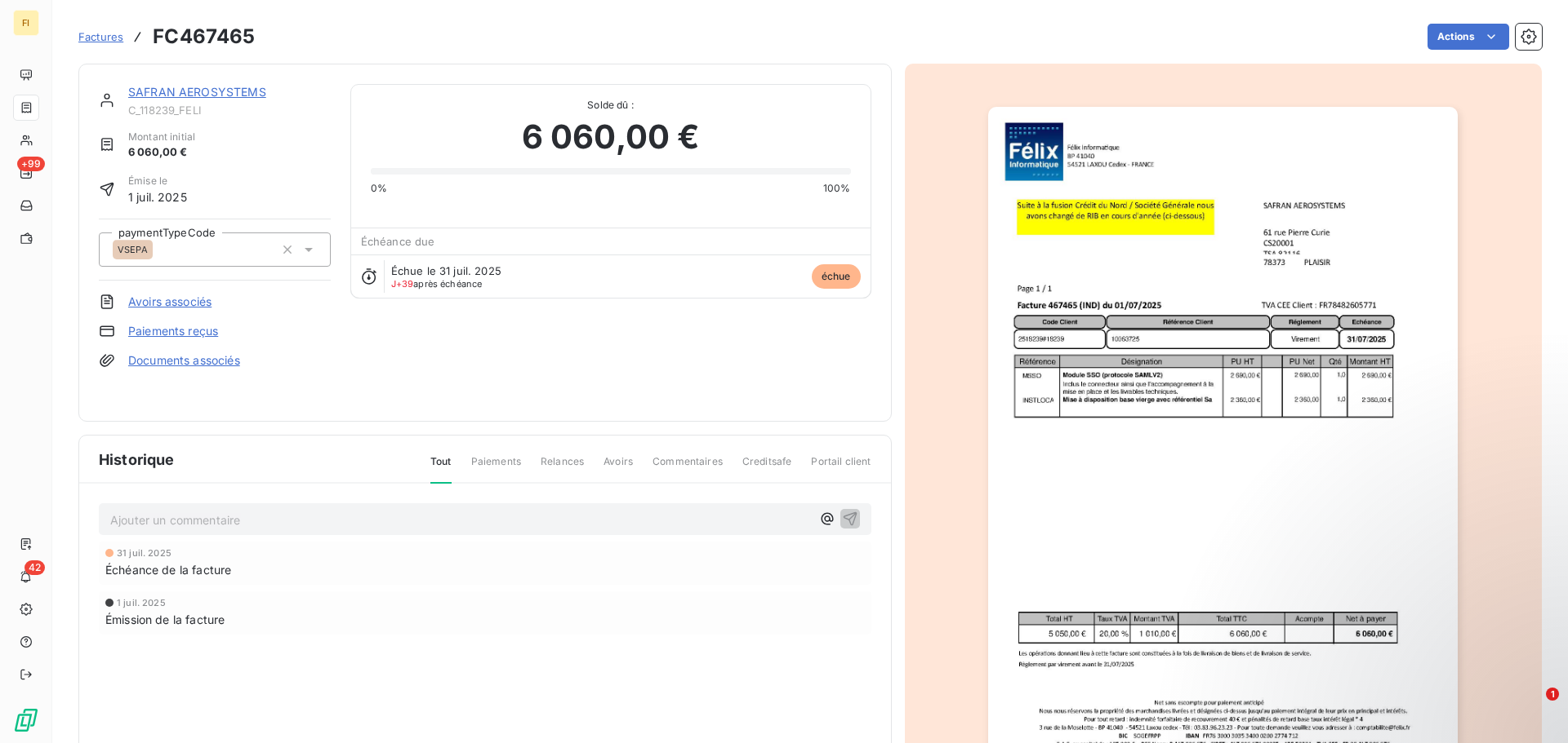
click at [184, 334] on link "Paiements reçus" at bounding box center [173, 331] width 90 height 16
click at [202, 313] on div "SAFRAN AEROSYSTEMS C_118239_FELI Montant initial 6 060,00 € Émise le 1 juil. 20…" at bounding box center [214, 243] width 232 height 318
click at [179, 300] on link "Avoirs associés" at bounding box center [169, 301] width 83 height 16
click at [161, 331] on link "Paiements reçus" at bounding box center [173, 331] width 90 height 16
click at [483, 290] on div "Échue le 31 juil. 2025 J+39 après échéance échue" at bounding box center [611, 276] width 520 height 44
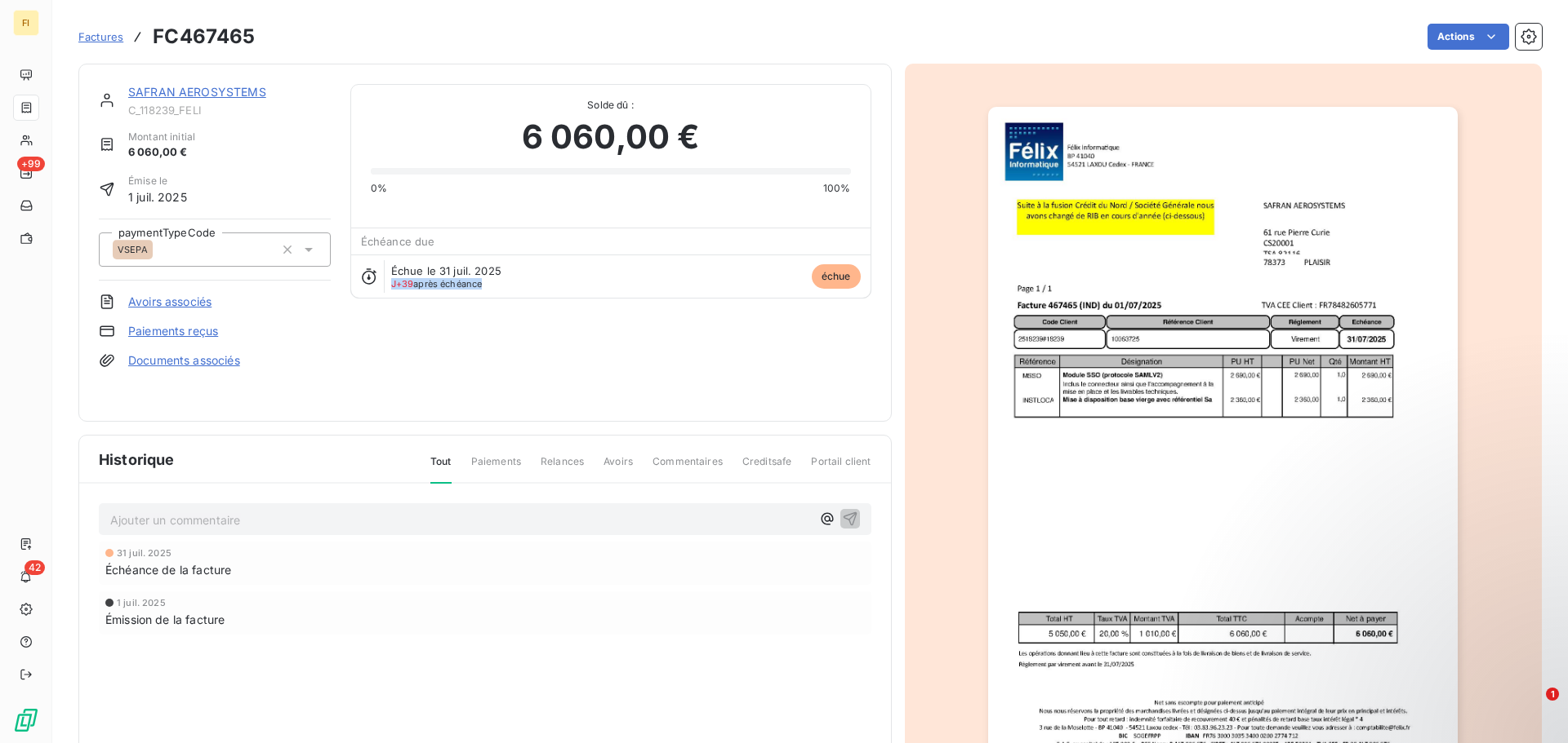
drag, startPoint x: 630, startPoint y: 306, endPoint x: 715, endPoint y: 313, distance: 85.3
click at [712, 313] on div "SAFRAN AEROSYSTEMS C_118239_FELI Montant initial 6 060,00 € Émise le 1 juil. 20…" at bounding box center [485, 243] width 772 height 318
click at [208, 594] on div "1 juil. 2025 Émission de la facture" at bounding box center [485, 613] width 772 height 44
drag, startPoint x: 166, startPoint y: 637, endPoint x: 497, endPoint y: 476, distance: 368.1
click at [167, 635] on div "31 juil. 2025 Échéance de la facture 1 juil. 2025 Émission de la facture" at bounding box center [485, 620] width 772 height 158
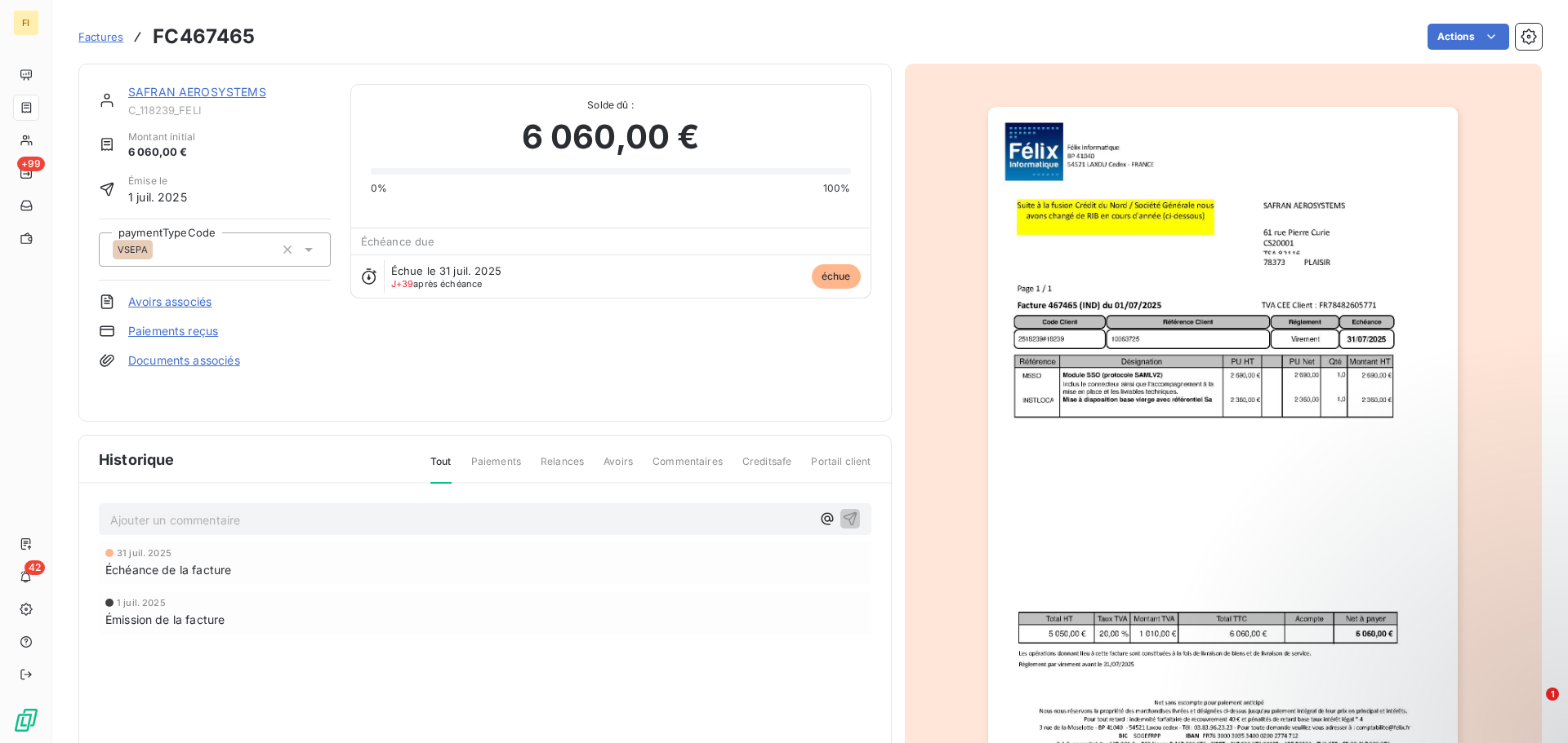
click at [490, 467] on span "Paiements" at bounding box center [496, 468] width 50 height 27
drag, startPoint x: 523, startPoint y: 455, endPoint x: 582, endPoint y: 442, distance: 60.4
click at [532, 449] on div "Historique Tout Paiements Relances Avoirs Commentaires Creditsafe Portail client" at bounding box center [485, 459] width 812 height 48
drag, startPoint x: 737, startPoint y: 459, endPoint x: 648, endPoint y: 448, distance: 89.7
click at [731, 459] on div "Tout Paiements Relances Avoirs Commentaires Creditsafe Portail client" at bounding box center [641, 468] width 461 height 27
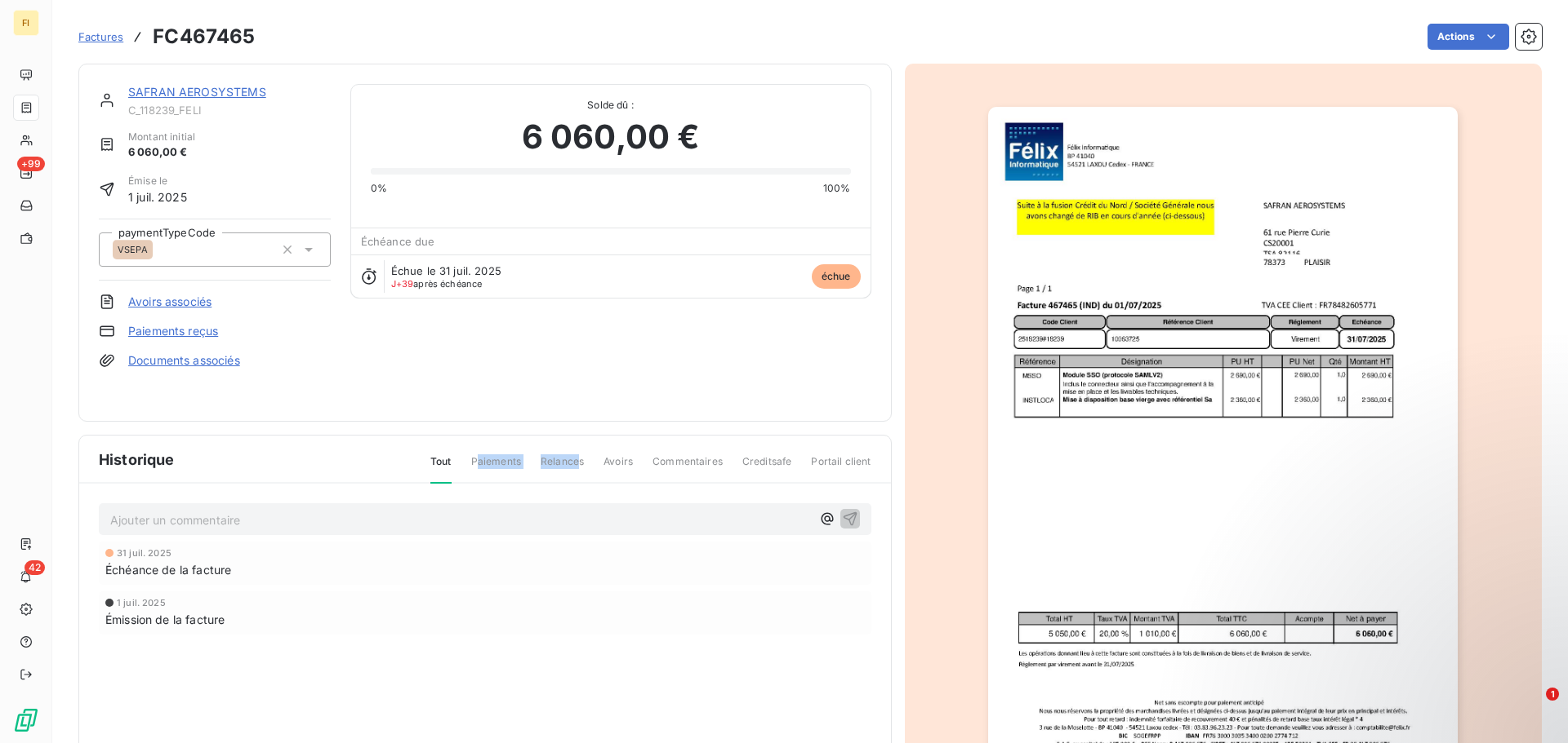
drag, startPoint x: 536, startPoint y: 446, endPoint x: 405, endPoint y: 432, distance: 131.7
click at [452, 442] on div "Historique Tout Paiements Relances Avoirs Commentaires Creditsafe Portail client" at bounding box center [485, 459] width 812 height 48
click at [1495, 40] on button "Actions" at bounding box center [1468, 37] width 82 height 26
click at [1490, 40] on button "Actions" at bounding box center [1468, 37] width 82 height 26
click at [1487, 40] on button "Actions" at bounding box center [1468, 37] width 82 height 26
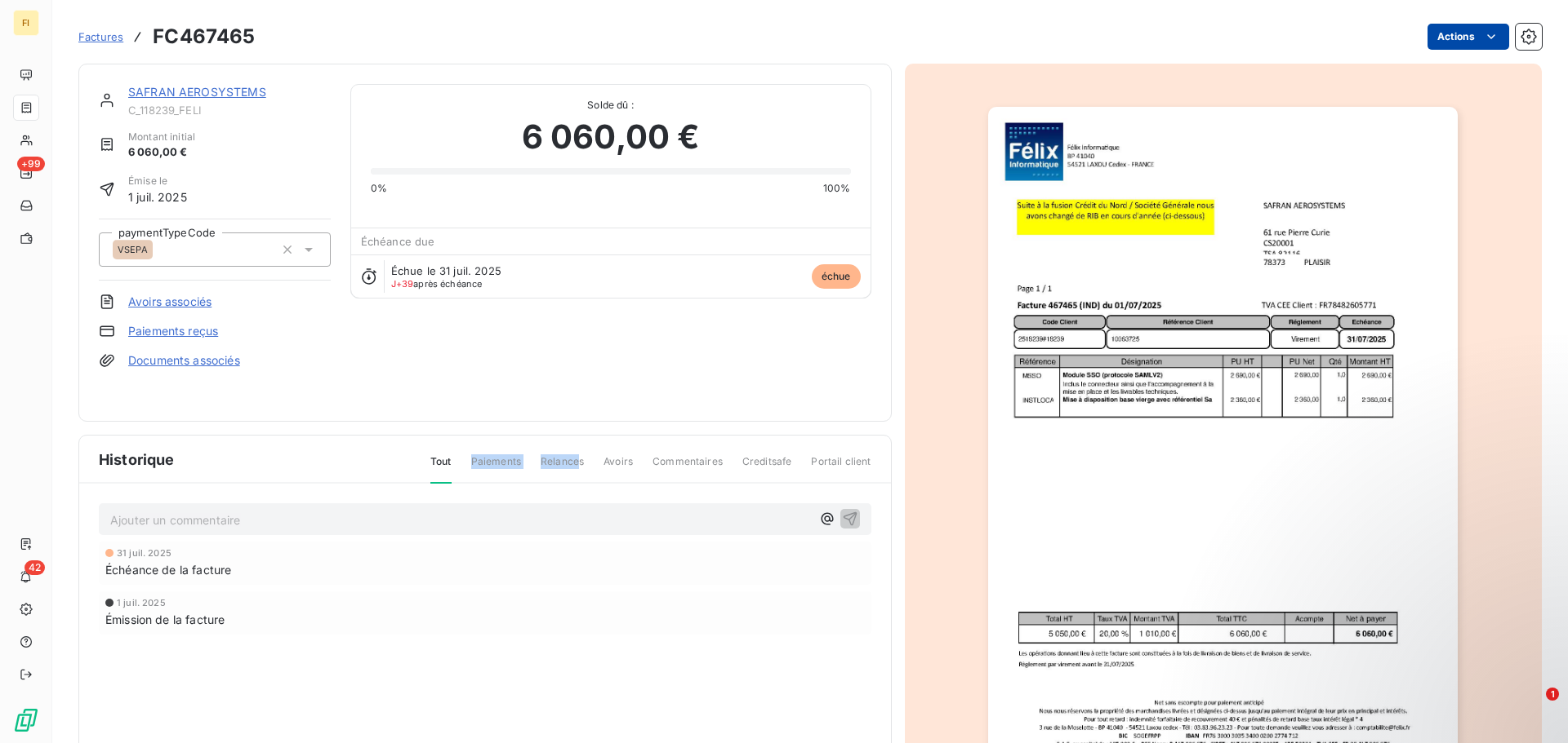
click at [1487, 40] on button "Actions" at bounding box center [1468, 37] width 82 height 26
click at [1433, 32] on button "Actions" at bounding box center [1468, 37] width 82 height 26
click at [1435, 33] on button "Actions" at bounding box center [1468, 37] width 82 height 26
